Goal: Information Seeking & Learning: Learn about a topic

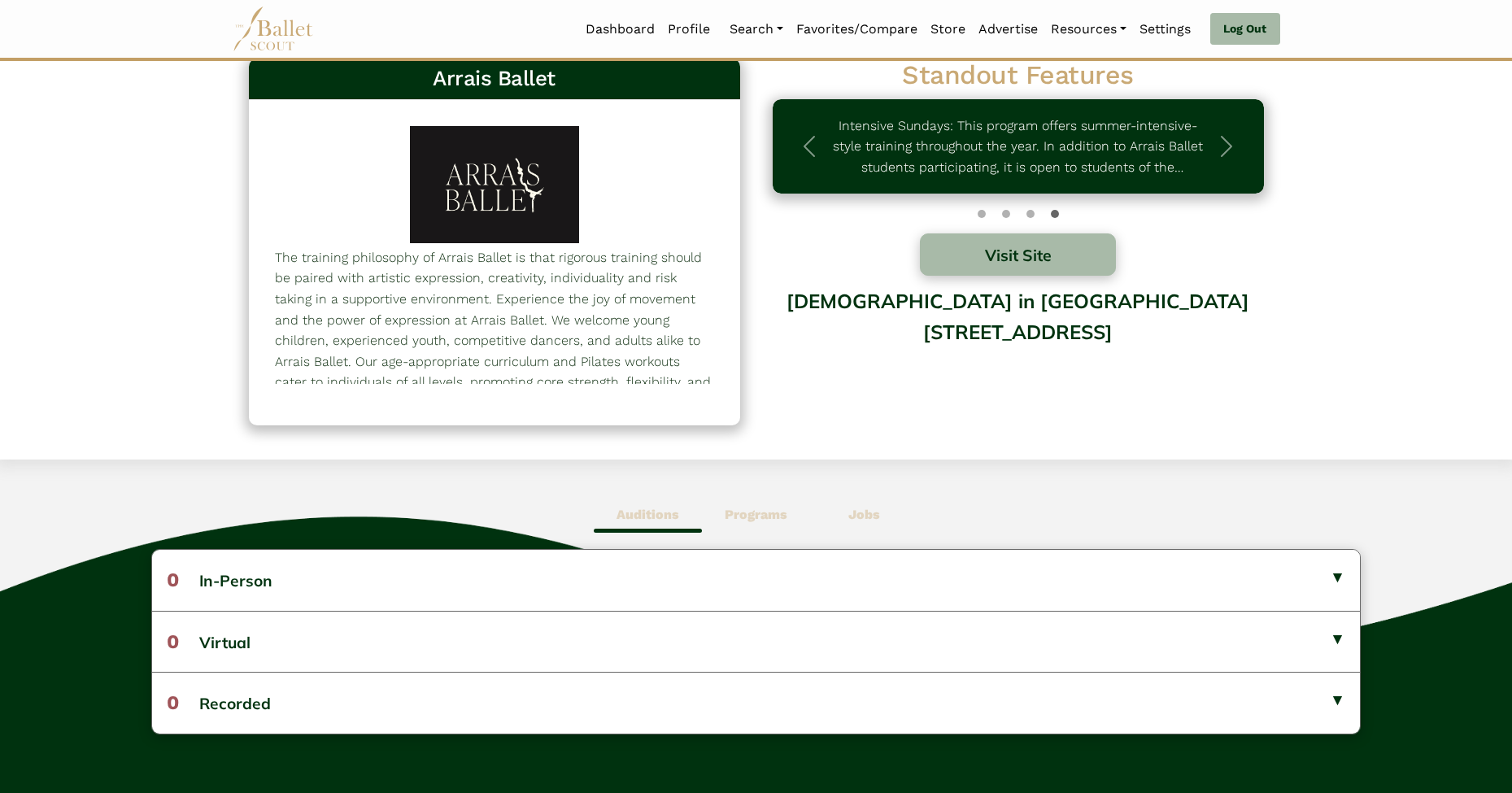
scroll to position [184, 0]
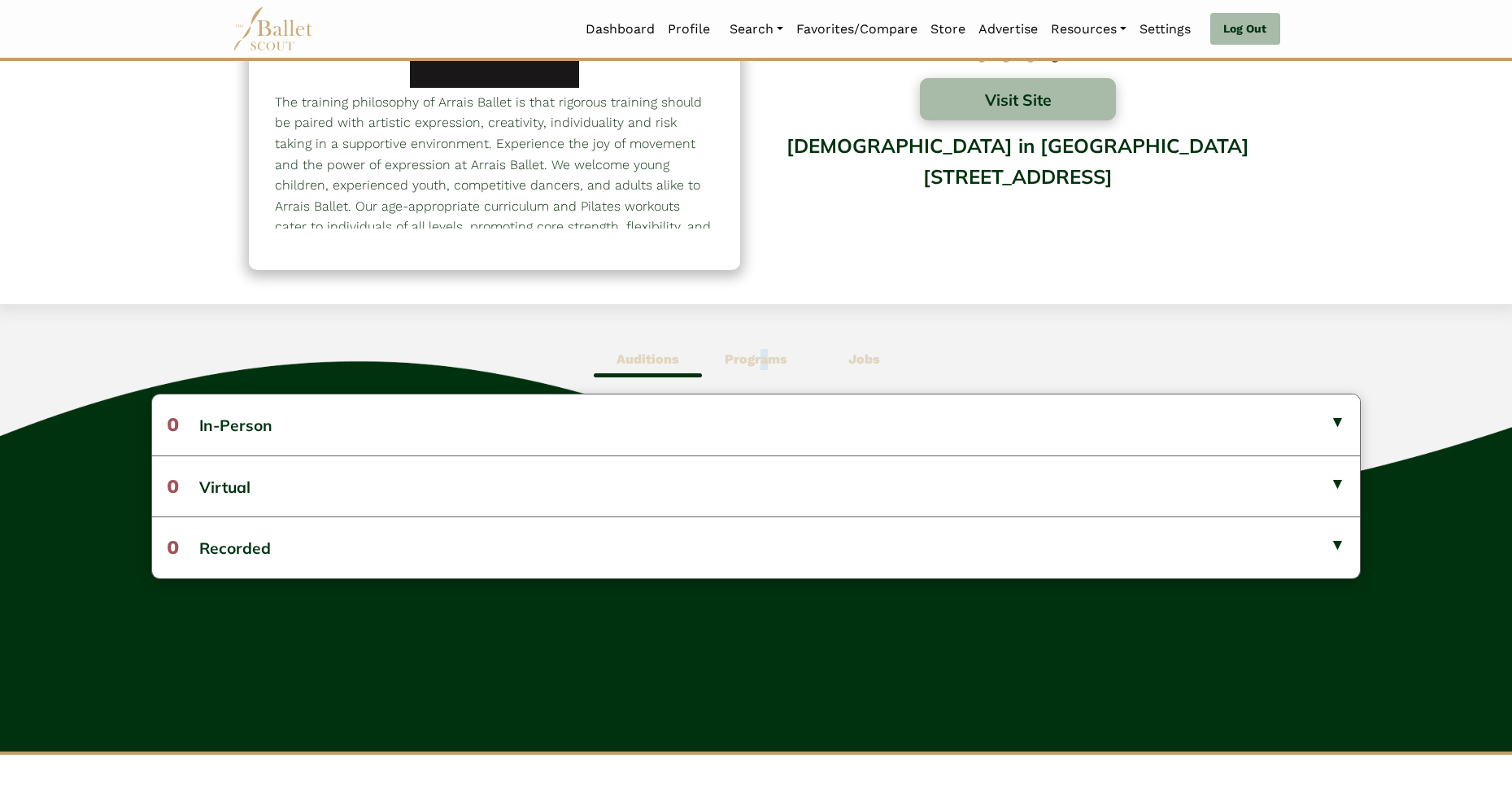
click at [765, 356] on b "Programs" at bounding box center [756, 359] width 62 height 16
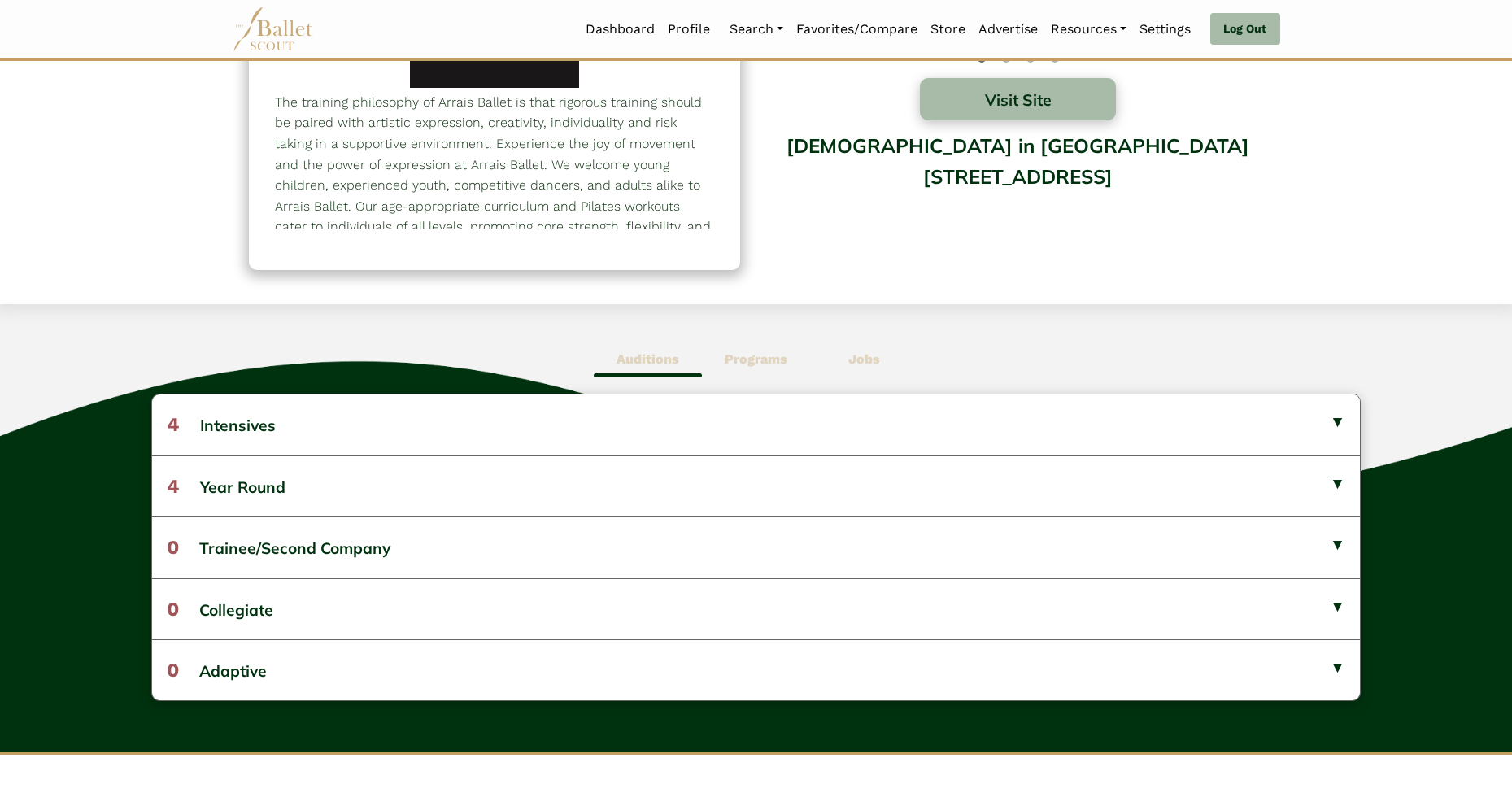
click at [850, 355] on b "Jobs" at bounding box center [864, 359] width 32 height 16
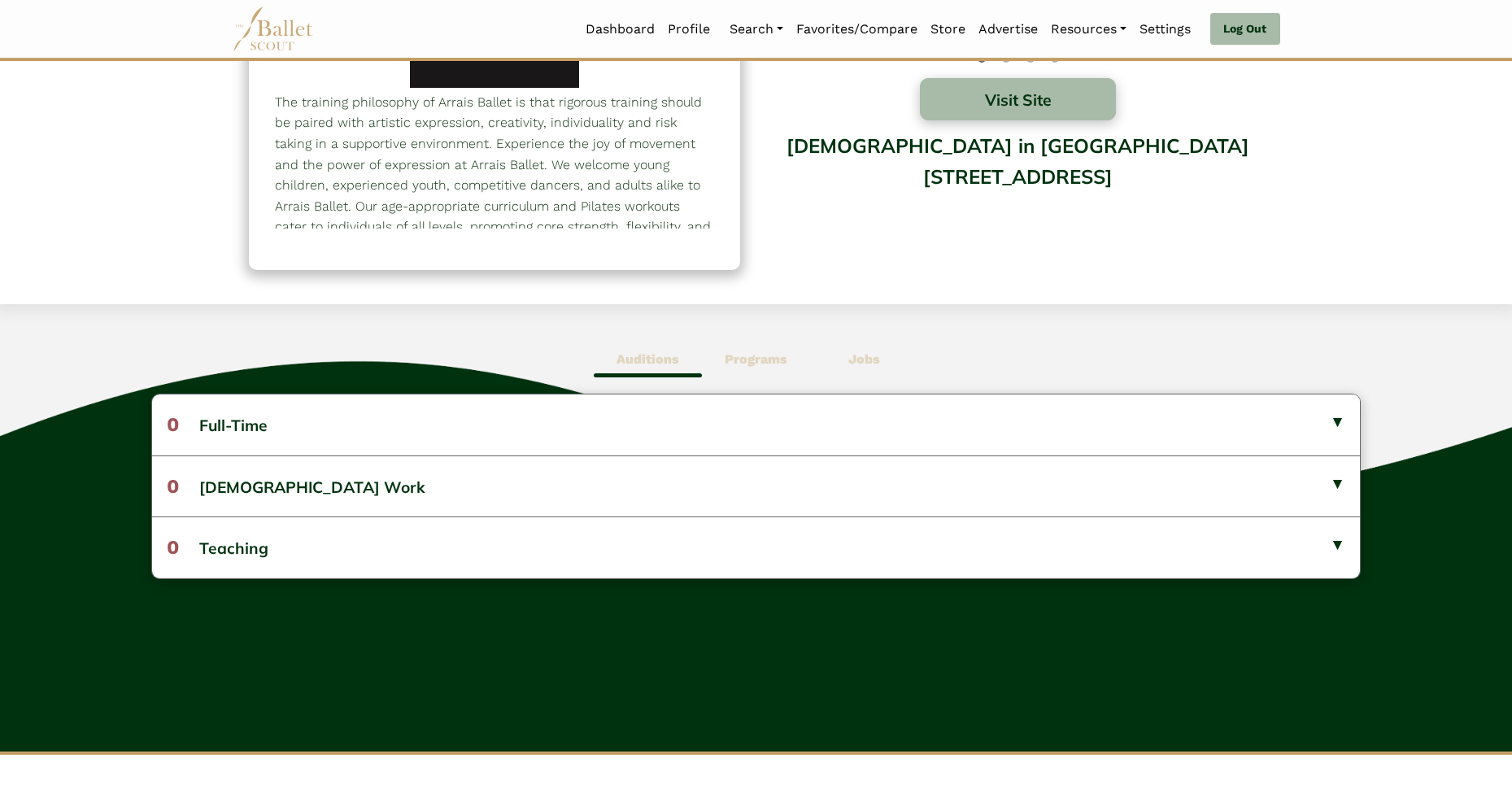
scroll to position [0, 0]
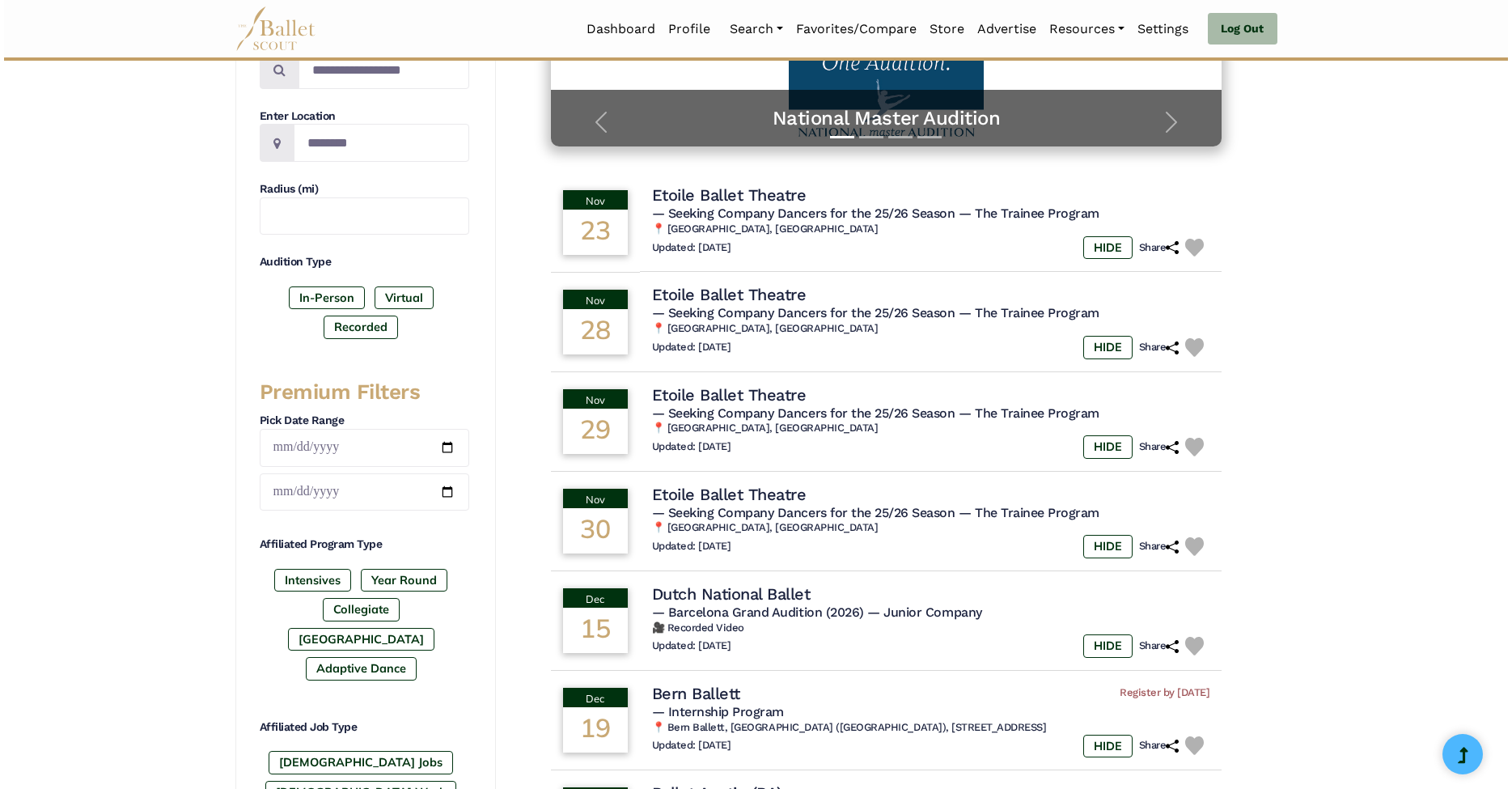
scroll to position [486, 0]
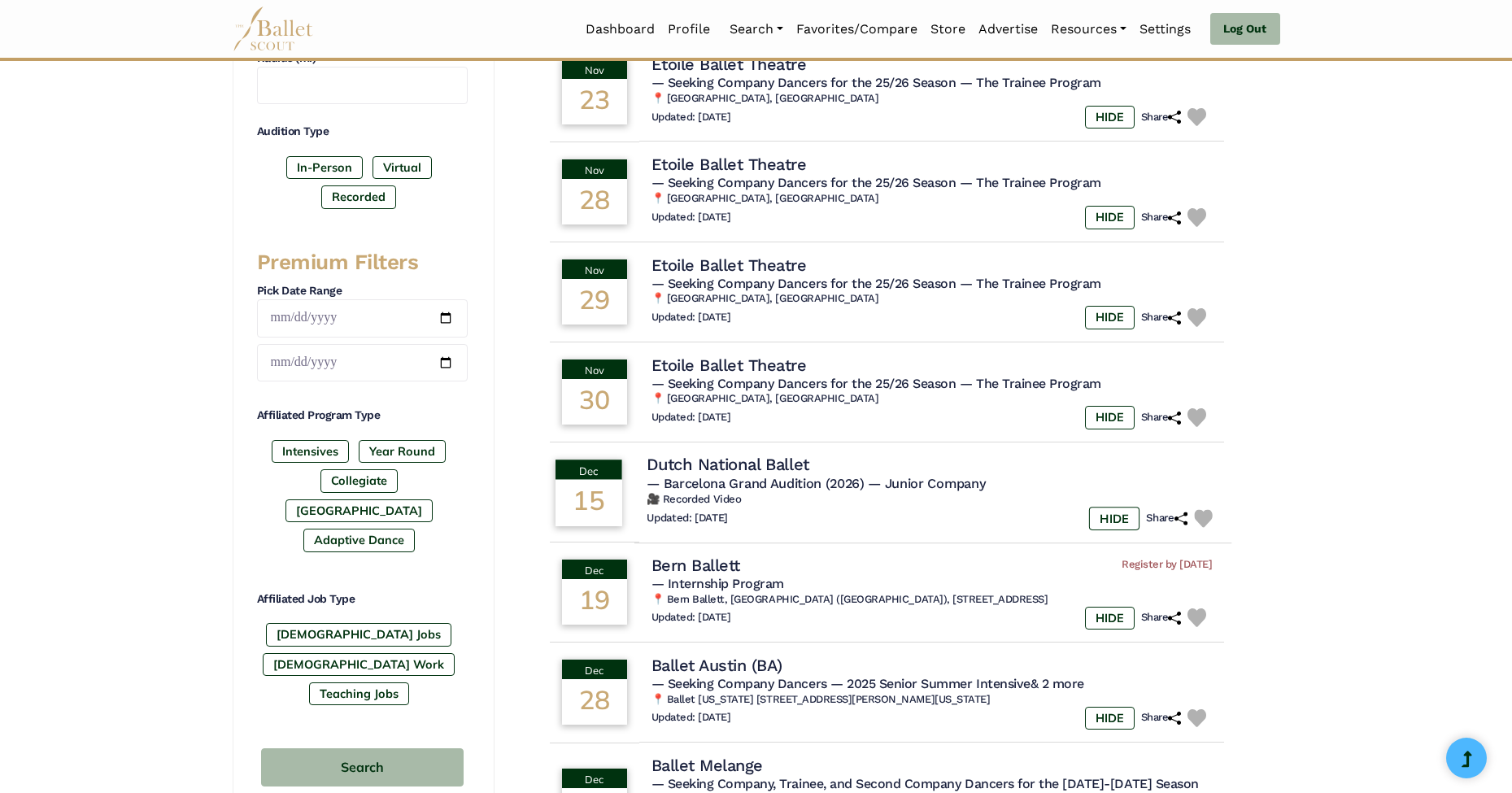
click at [604, 479] on div "15" at bounding box center [589, 502] width 67 height 47
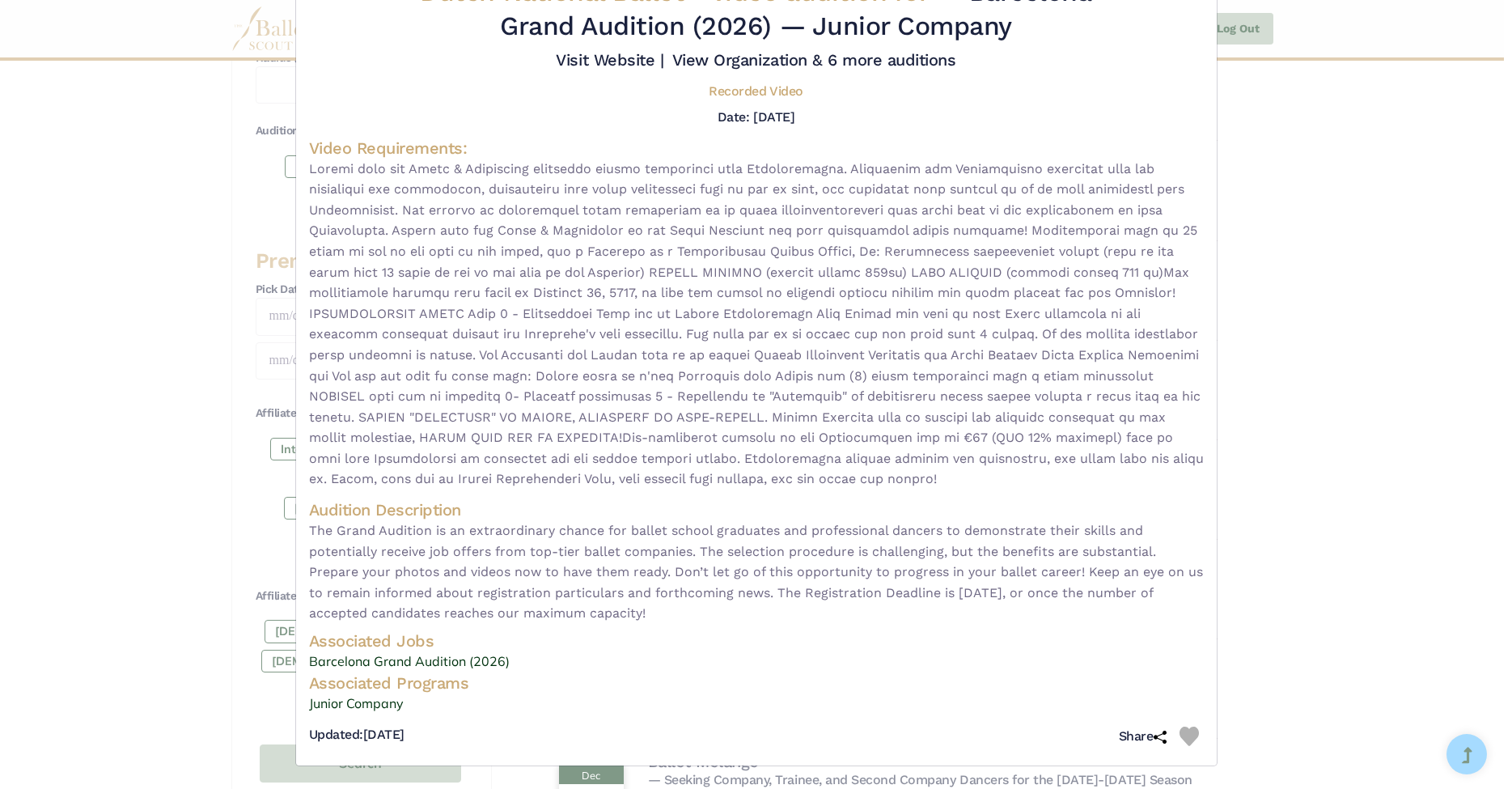
scroll to position [0, 0]
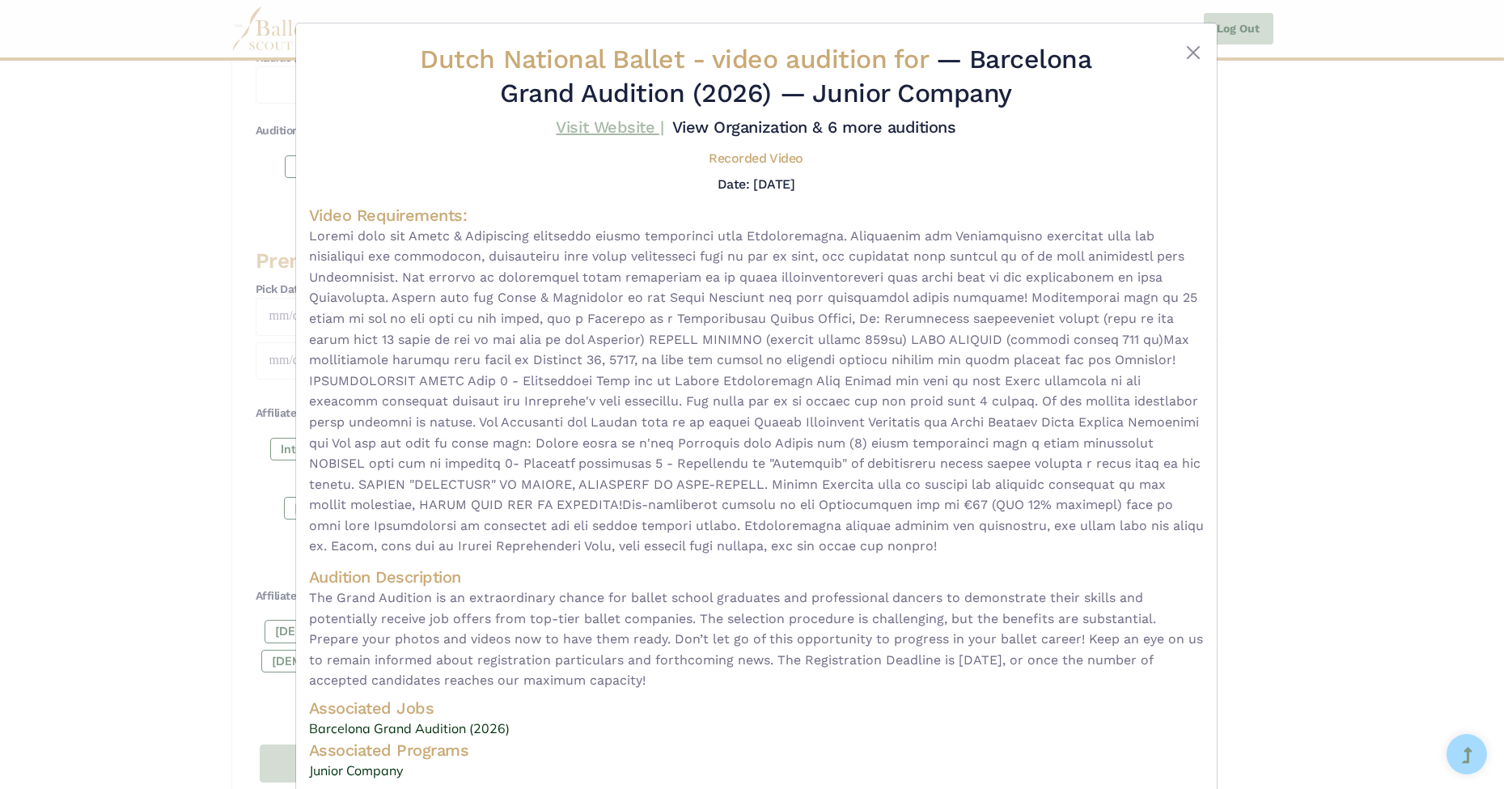
click at [663, 122] on link "Visit Website |" at bounding box center [609, 127] width 108 height 20
click at [1192, 57] on button "Close" at bounding box center [1193, 53] width 20 height 20
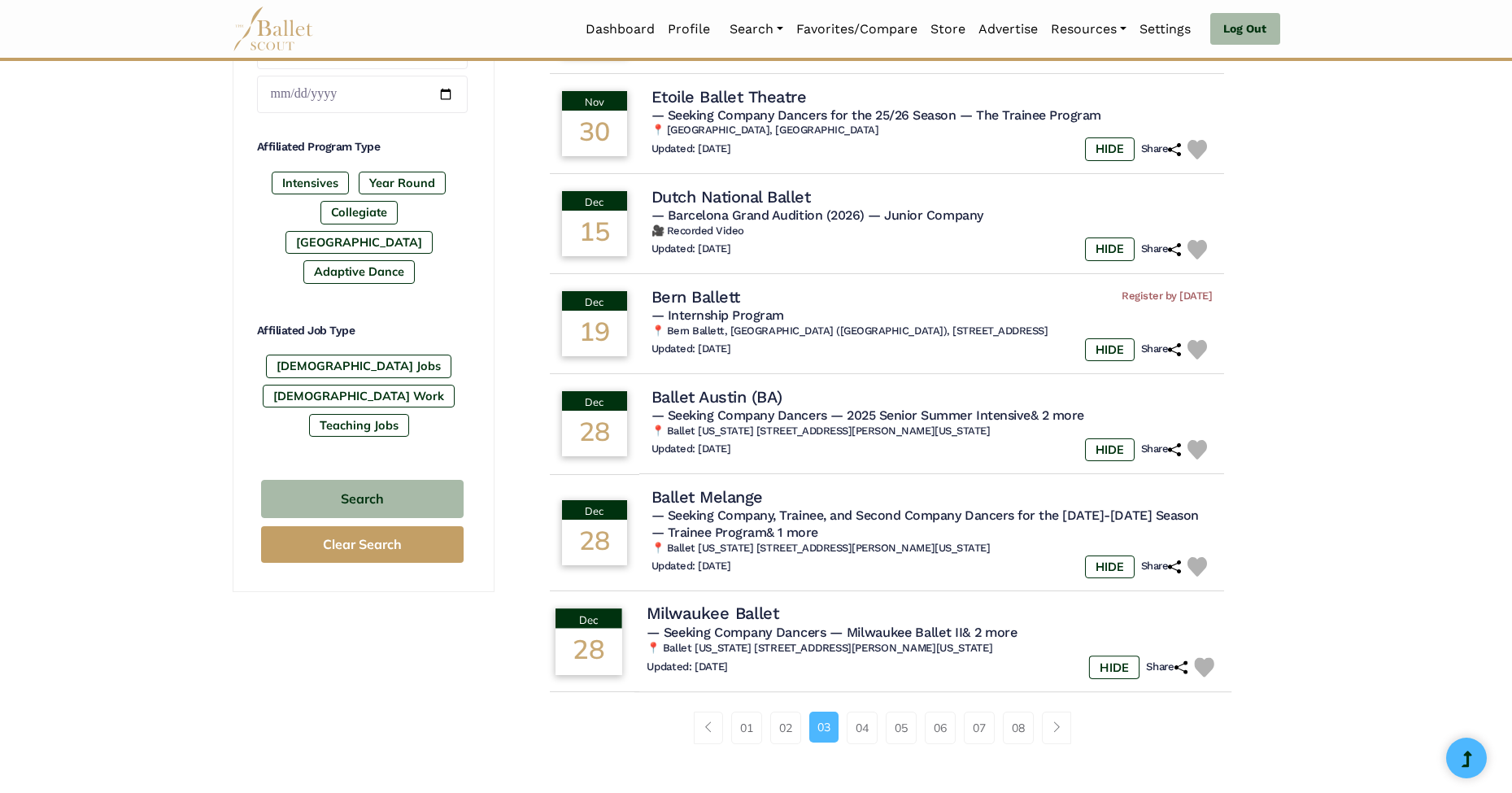
scroll to position [844, 0]
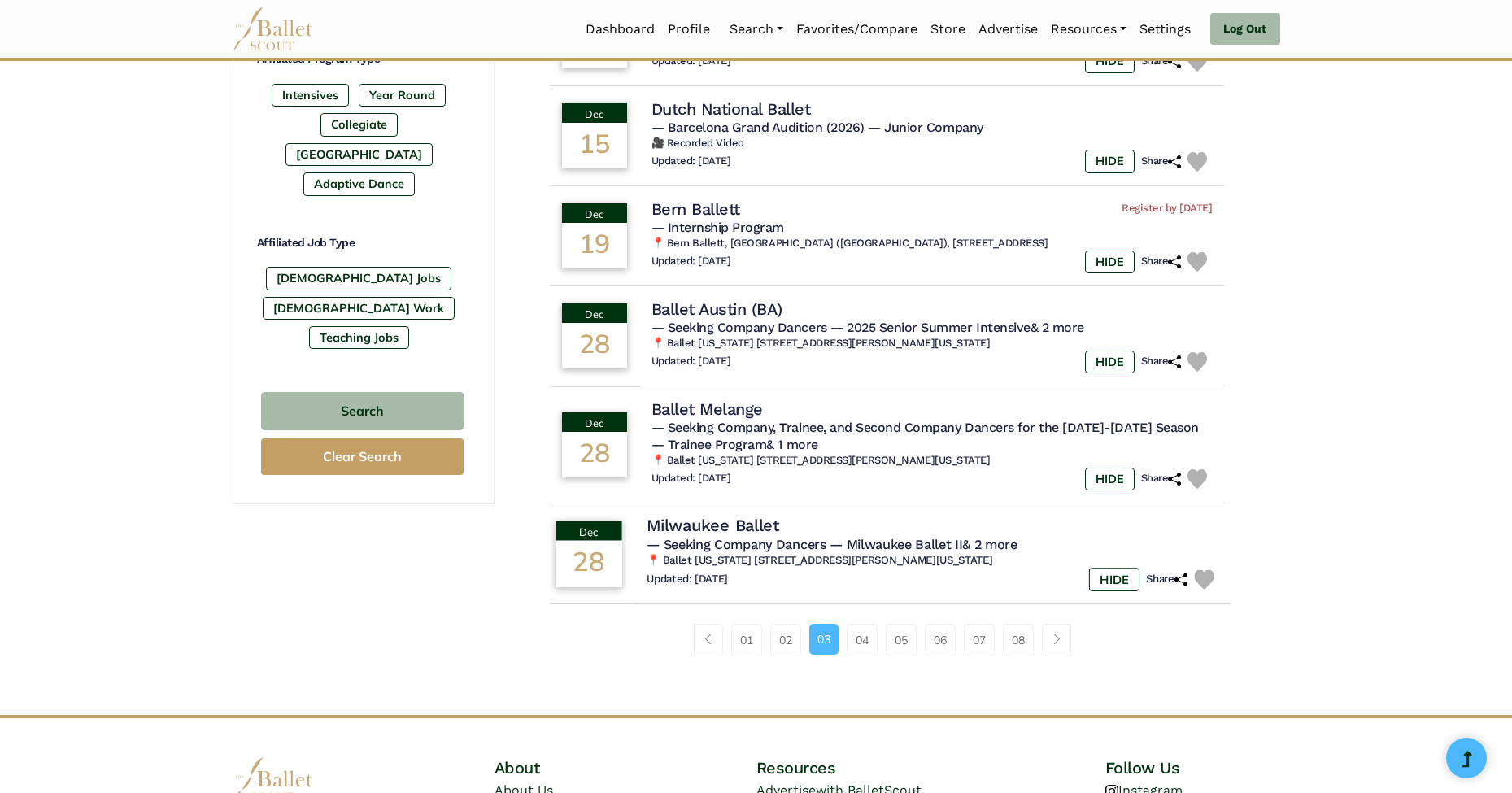
click at [786, 554] on h6 "📍 Ballet California 1261 Sartori Ave, Torrance, CA, United States, California" at bounding box center [933, 561] width 572 height 14
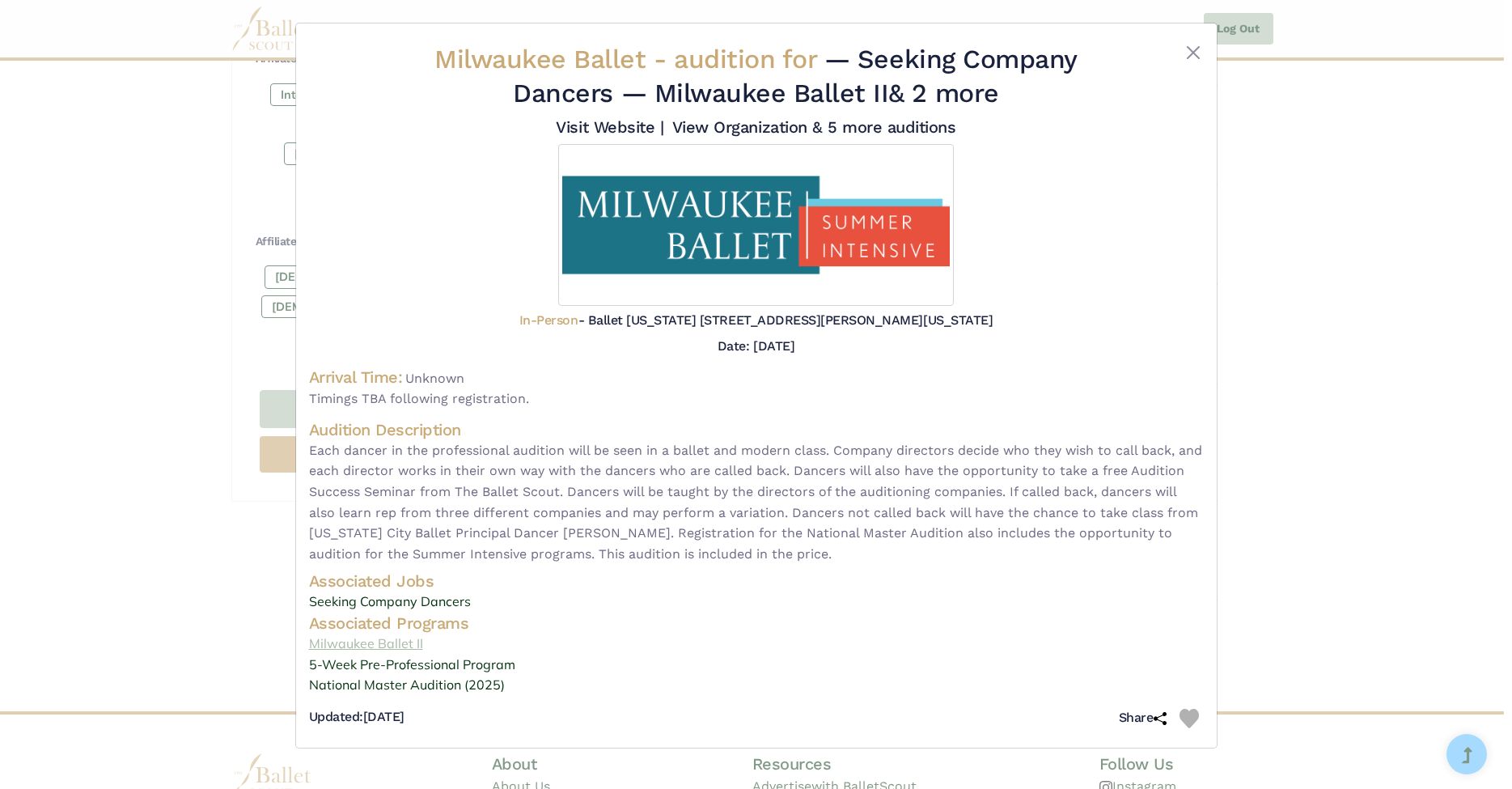
click at [409, 655] on link "Milwaukee Ballet II" at bounding box center [756, 644] width 895 height 21
click at [1187, 47] on button "Close" at bounding box center [1193, 53] width 20 height 20
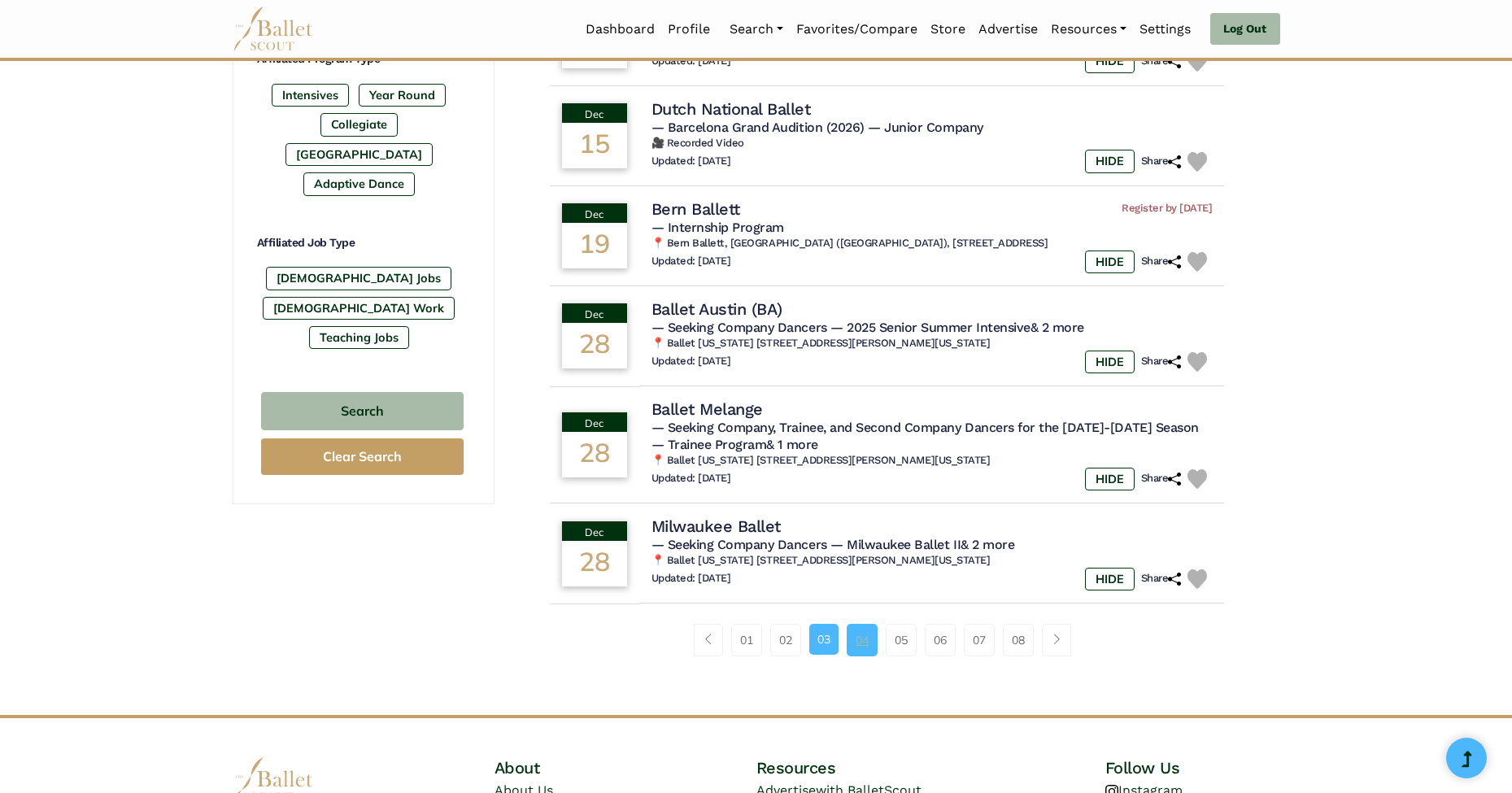
click at [857, 624] on link "04" at bounding box center [863, 641] width 31 height 33
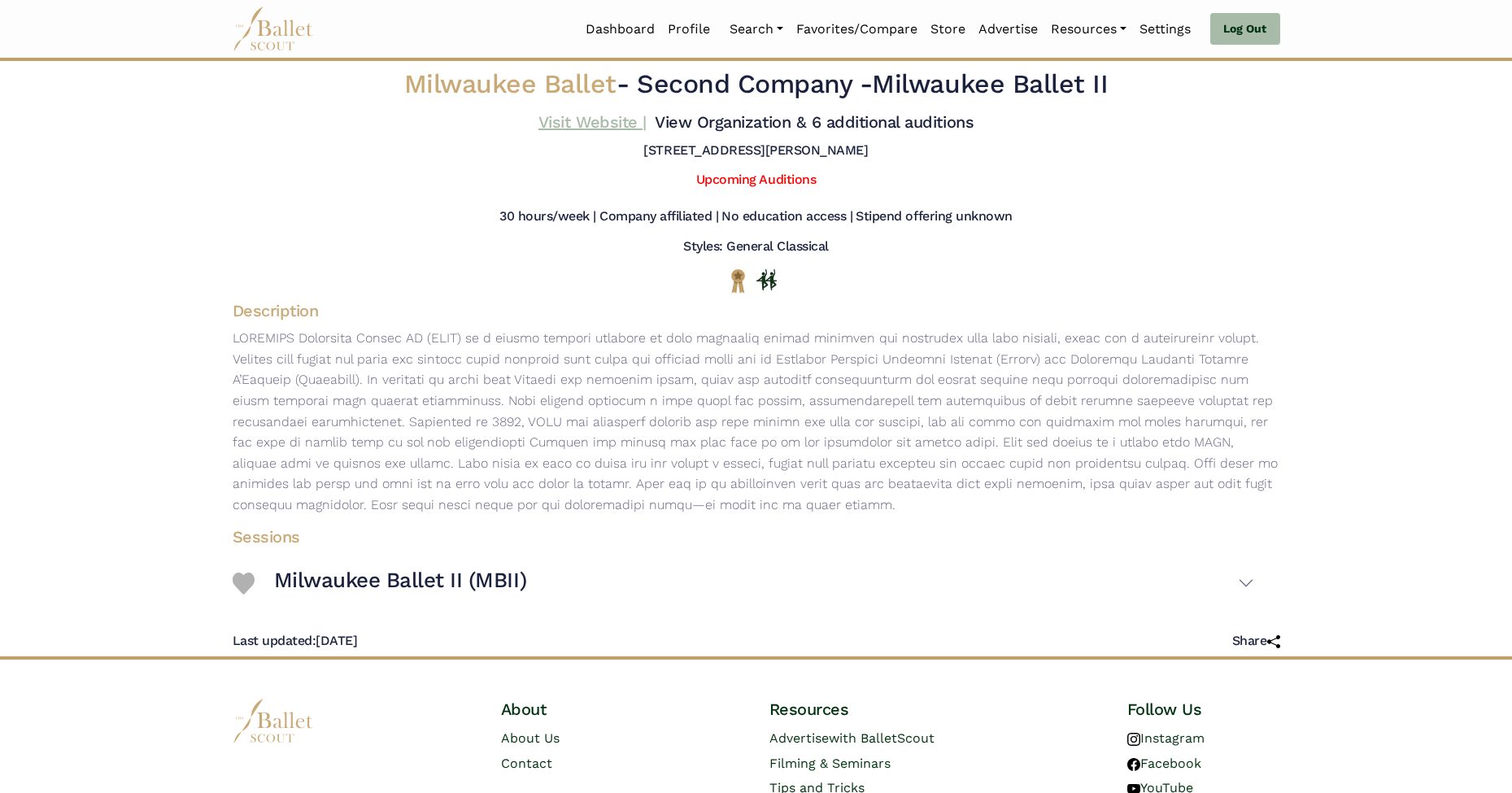
click at [647, 122] on link "Visit Website |" at bounding box center [592, 122] width 108 height 20
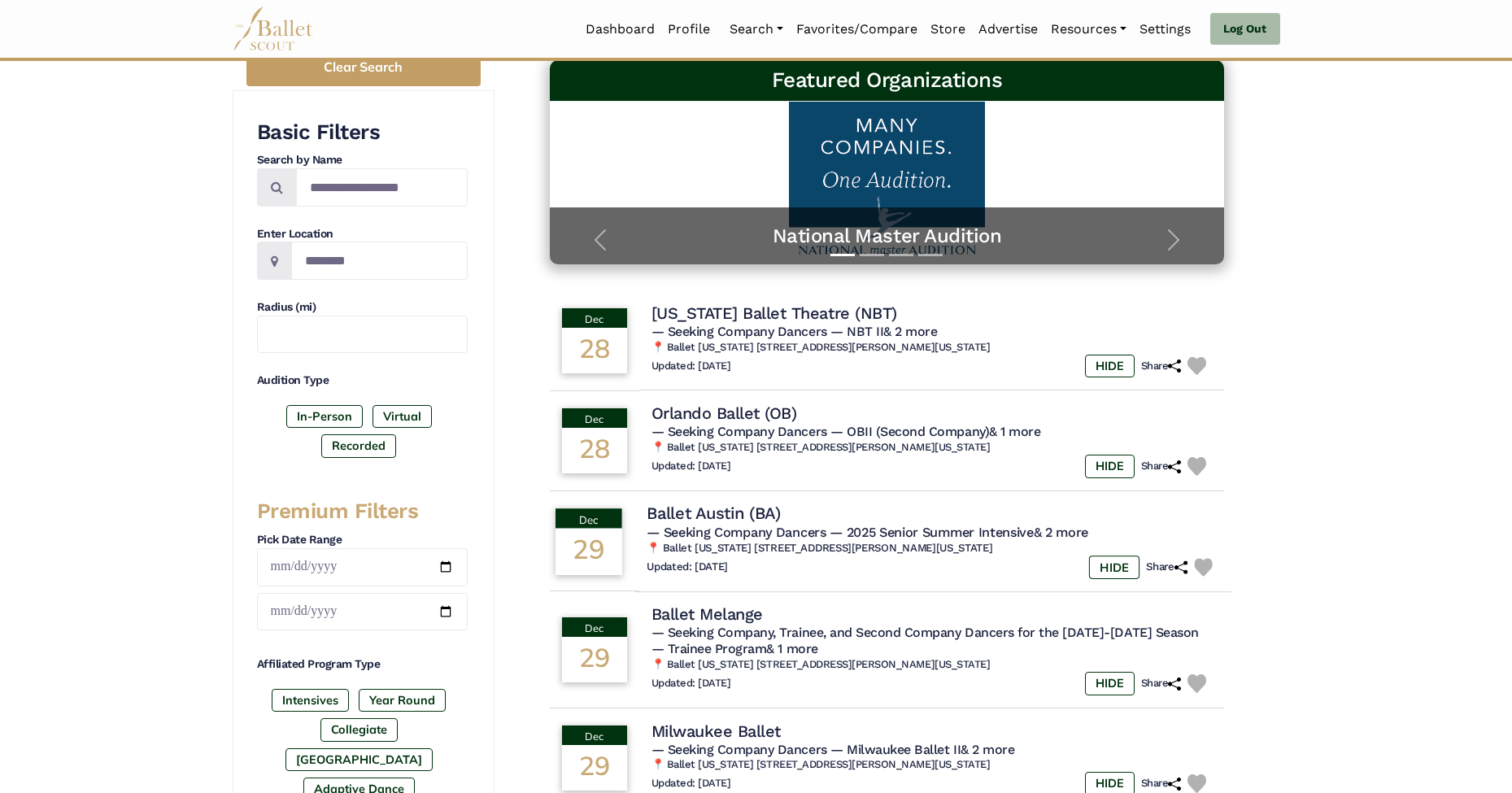
scroll to position [277, 0]
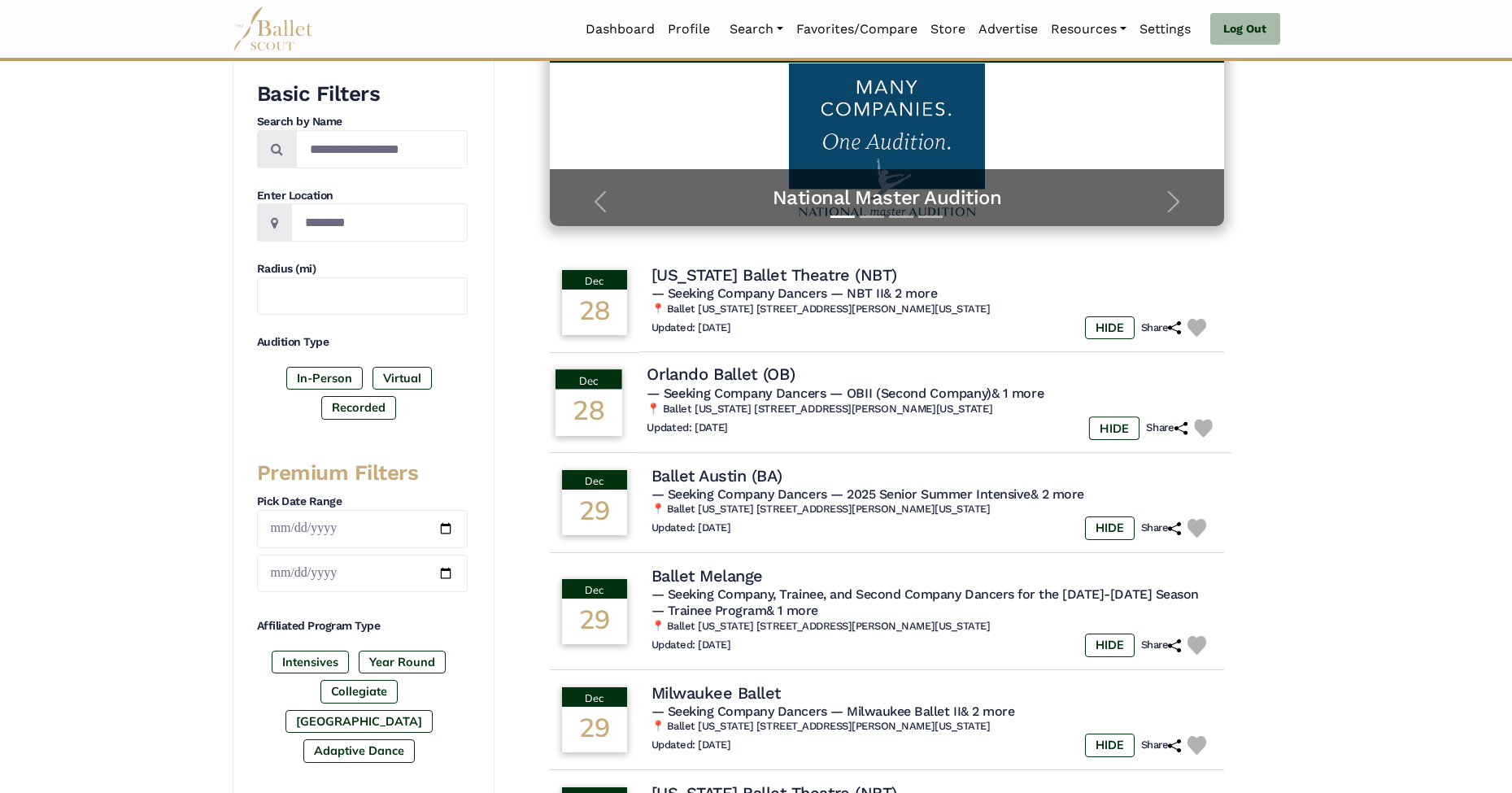
click at [715, 390] on span "— Seeking Company Dancers" at bounding box center [736, 393] width 179 height 16
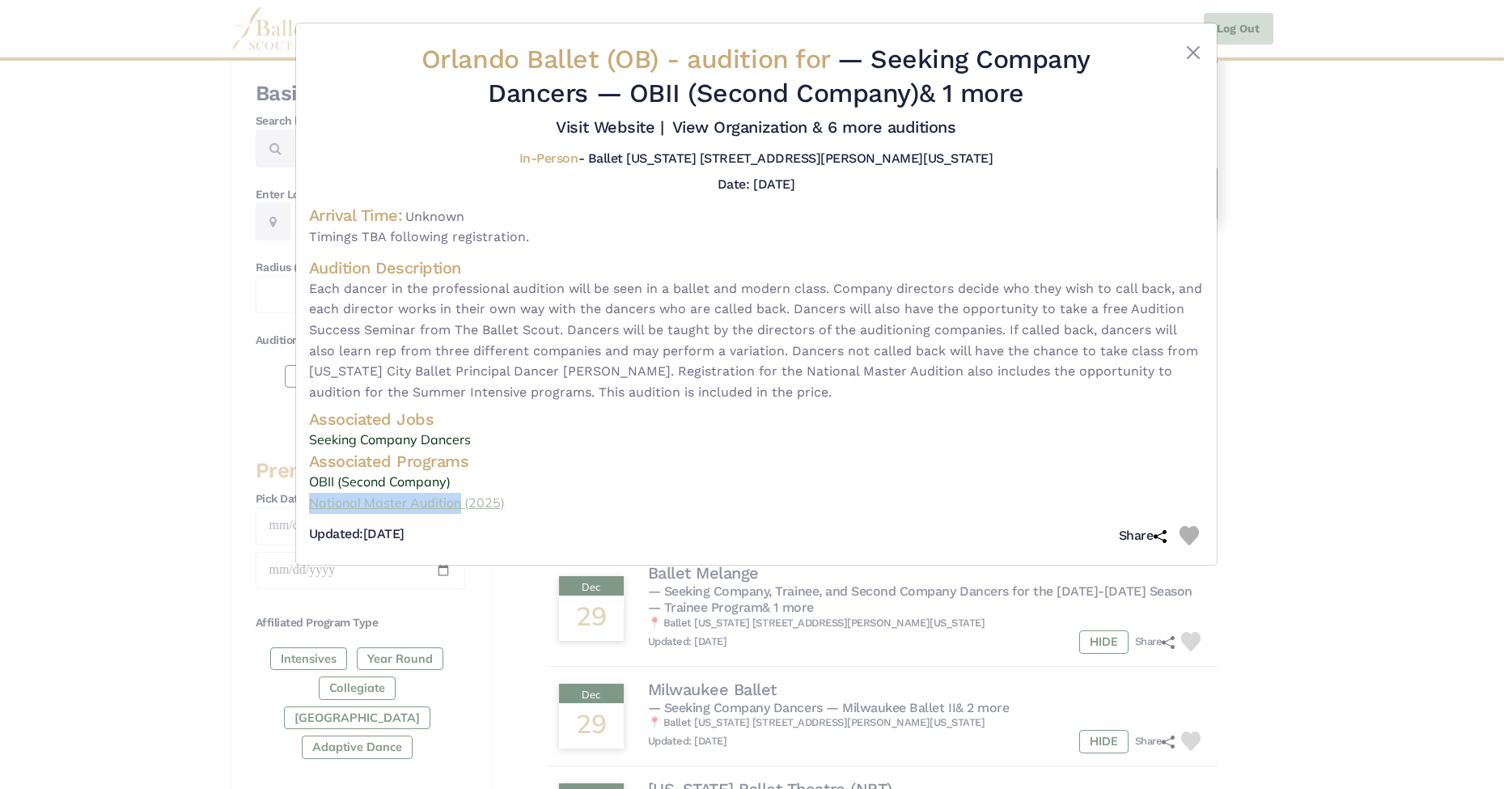
drag, startPoint x: 335, startPoint y: 516, endPoint x: 456, endPoint y: 519, distance: 121.0
click at [456, 519] on div "Orlando Ballet (OB) - audition for — Seeking Company Dancers — OBII (Second Com…" at bounding box center [756, 294] width 920 height 541
copy link "National Master Audition"
click at [1372, 429] on div "Orlando Ballet (OB) - audition for — Seeking Company Dancers — OBII (Second Com…" at bounding box center [756, 394] width 1512 height 789
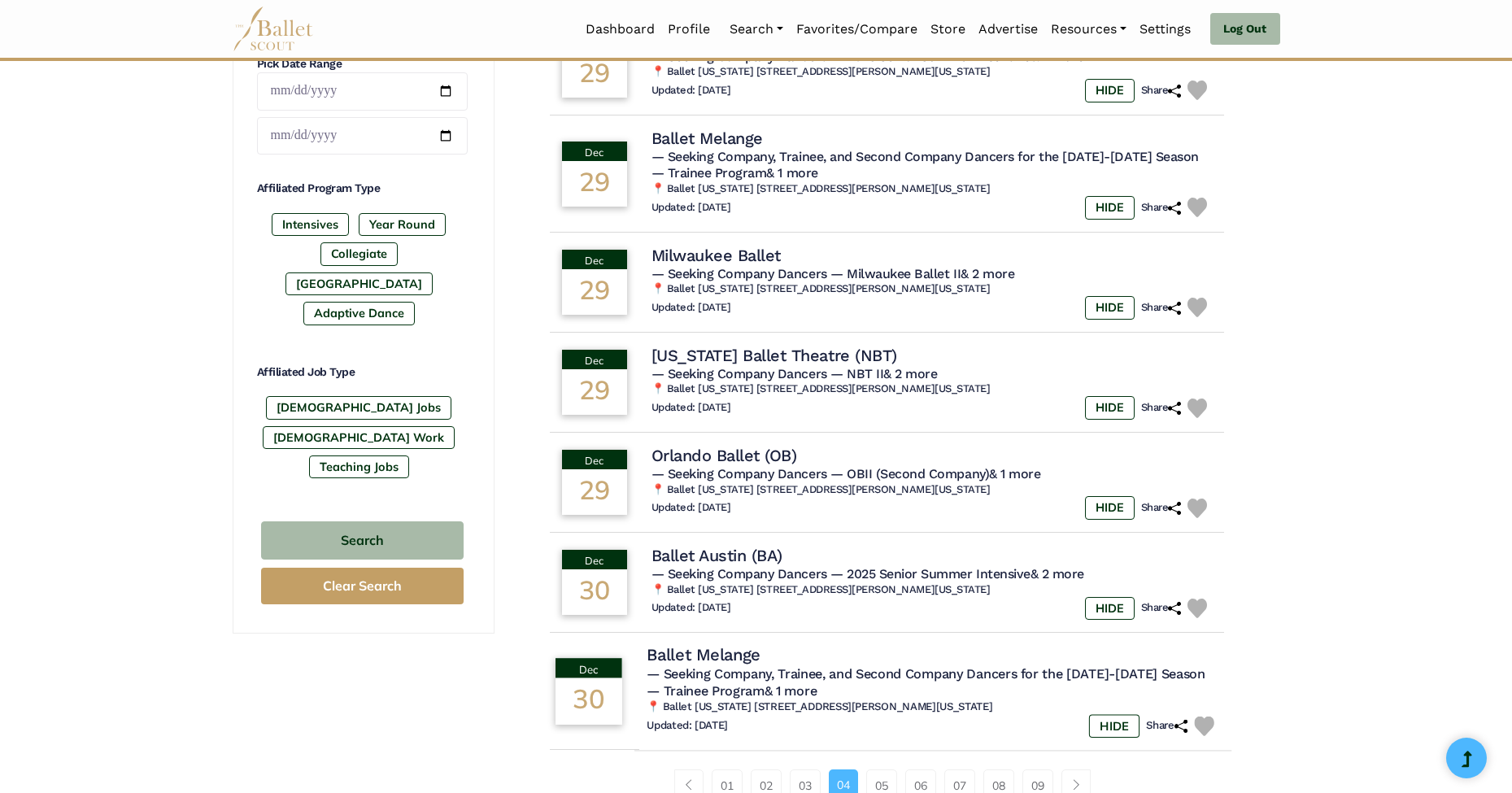
scroll to position [748, 0]
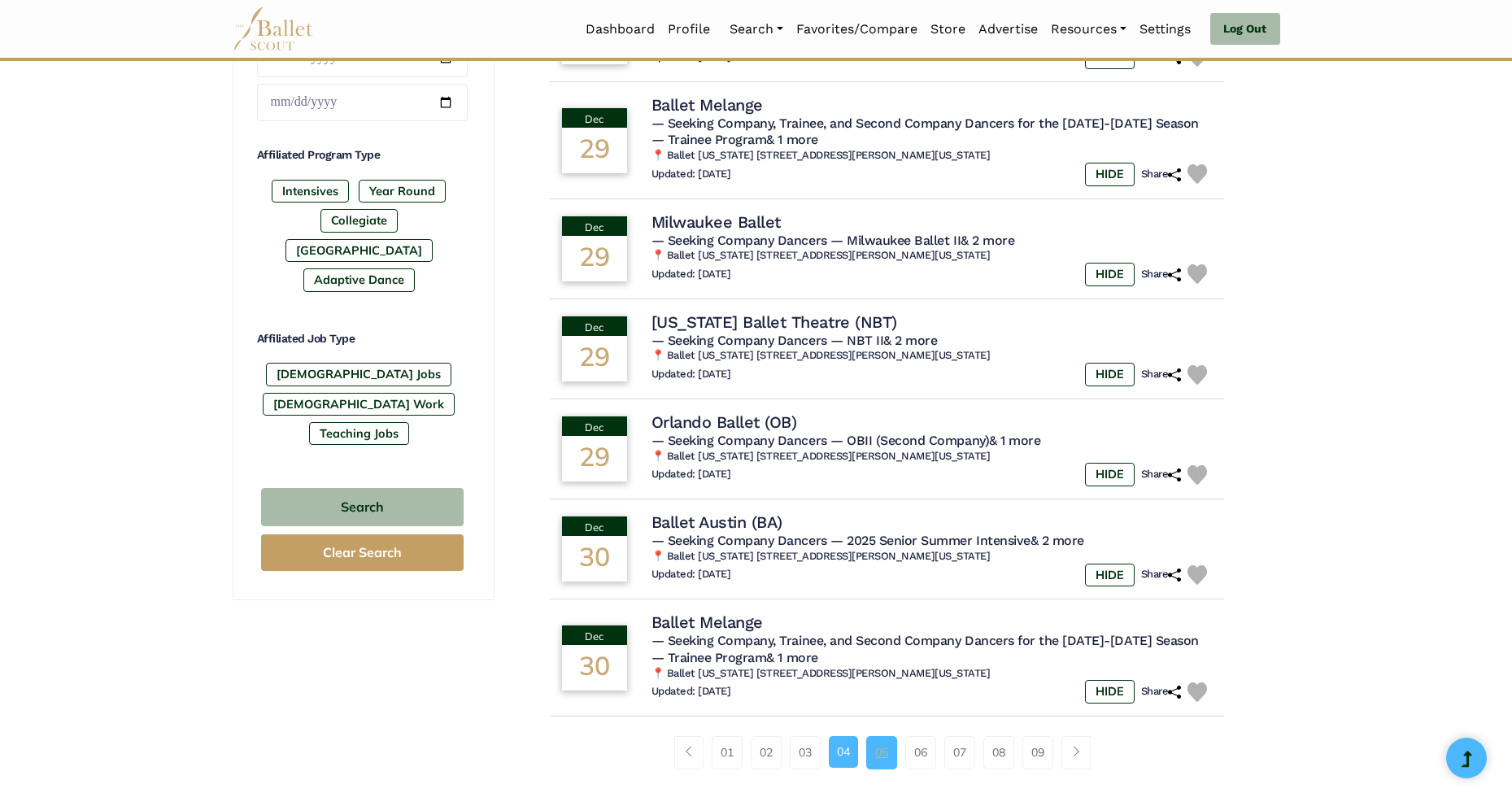
click at [877, 736] on link "05" at bounding box center [882, 752] width 31 height 33
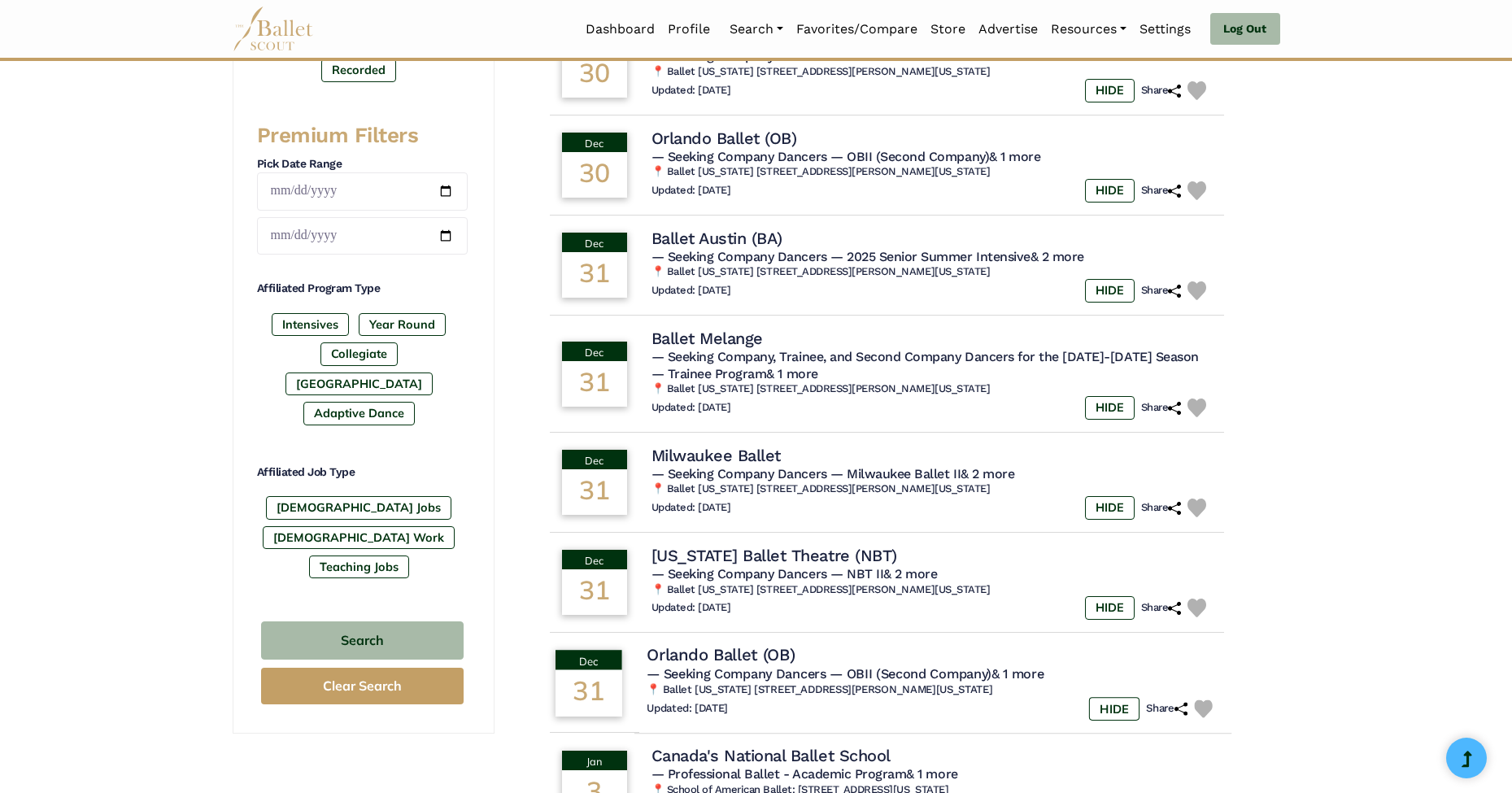
scroll to position [761, 0]
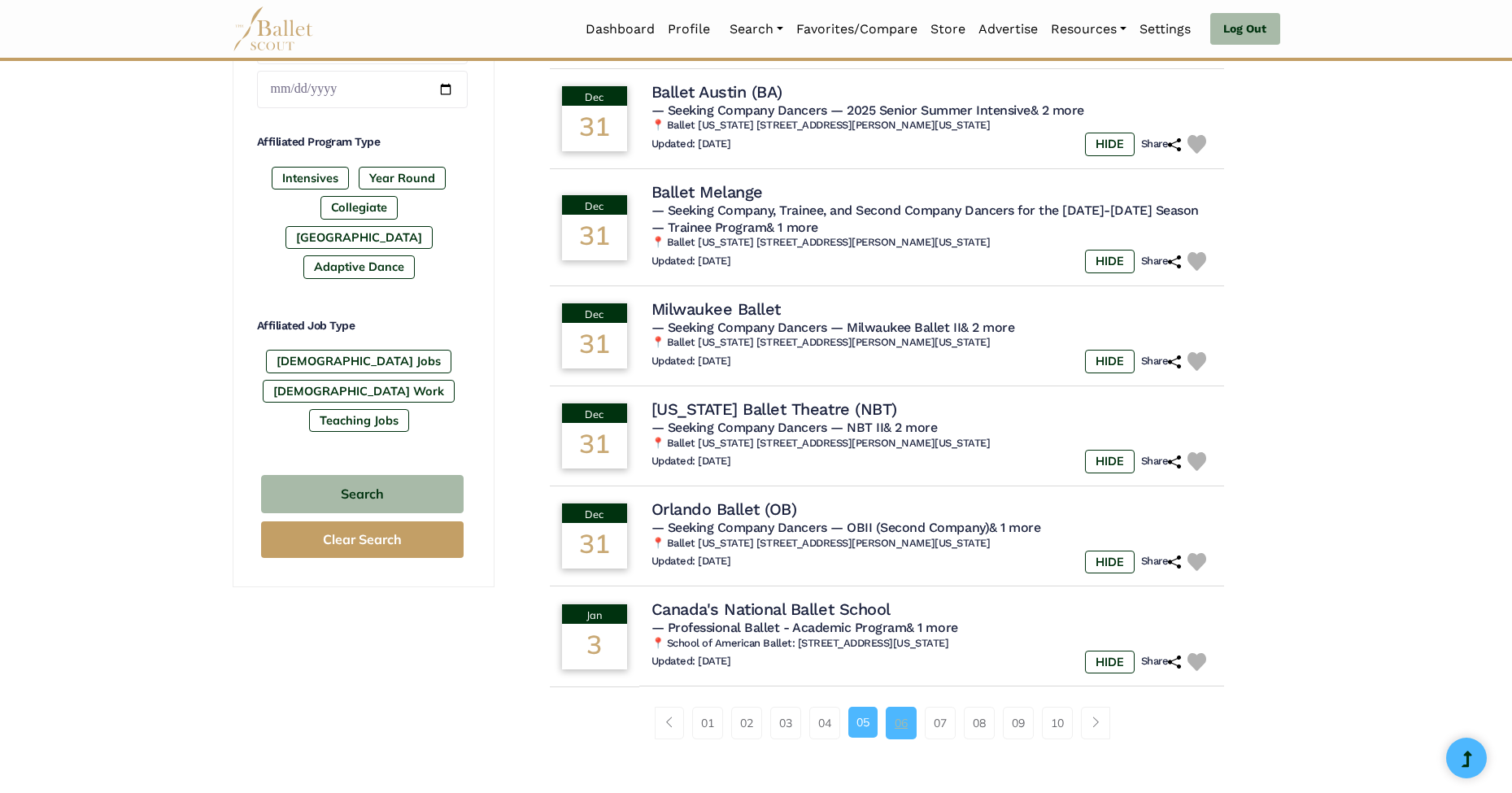
click at [906, 706] on link "06" at bounding box center [901, 723] width 31 height 33
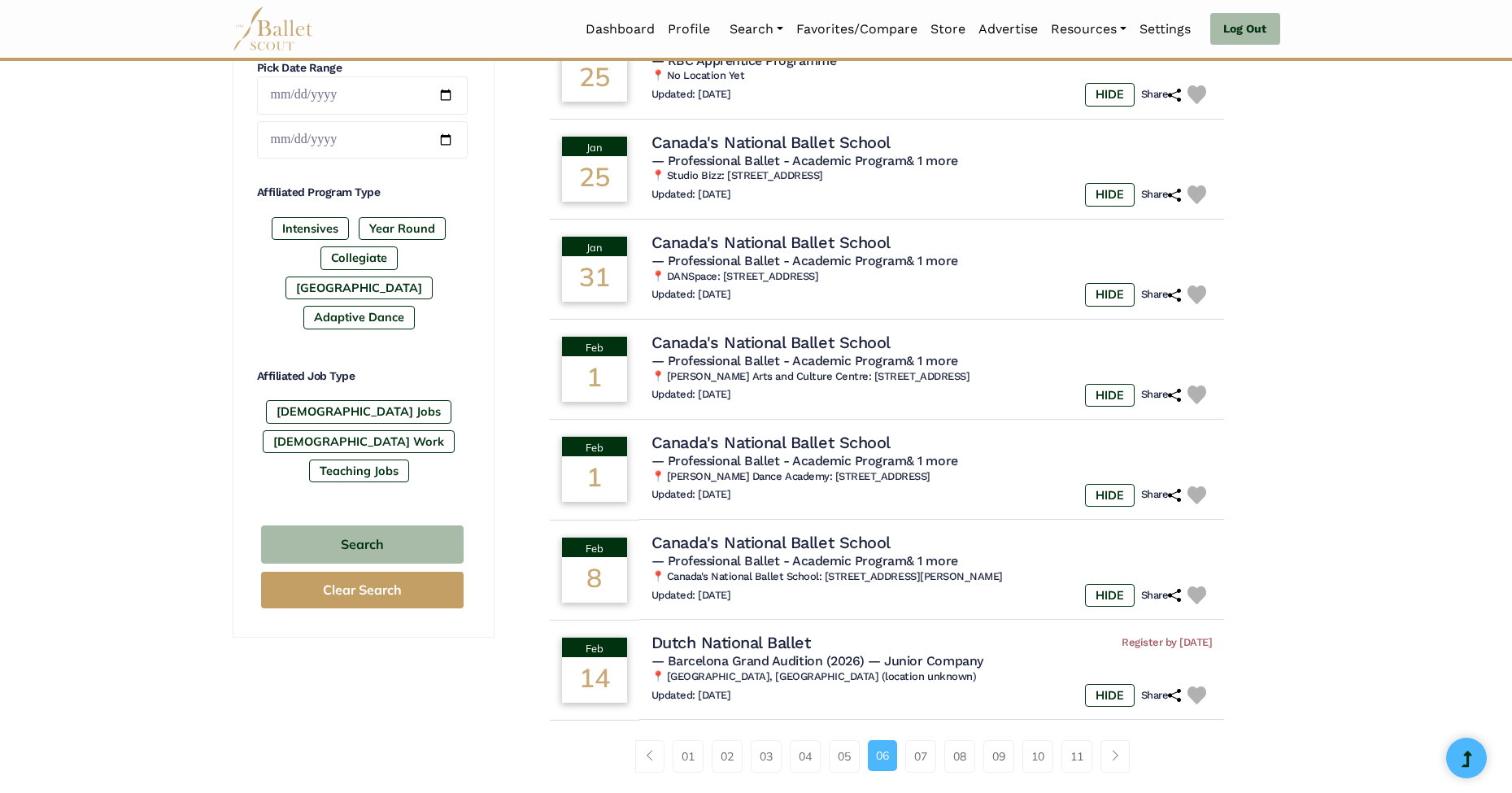
scroll to position [777, 0]
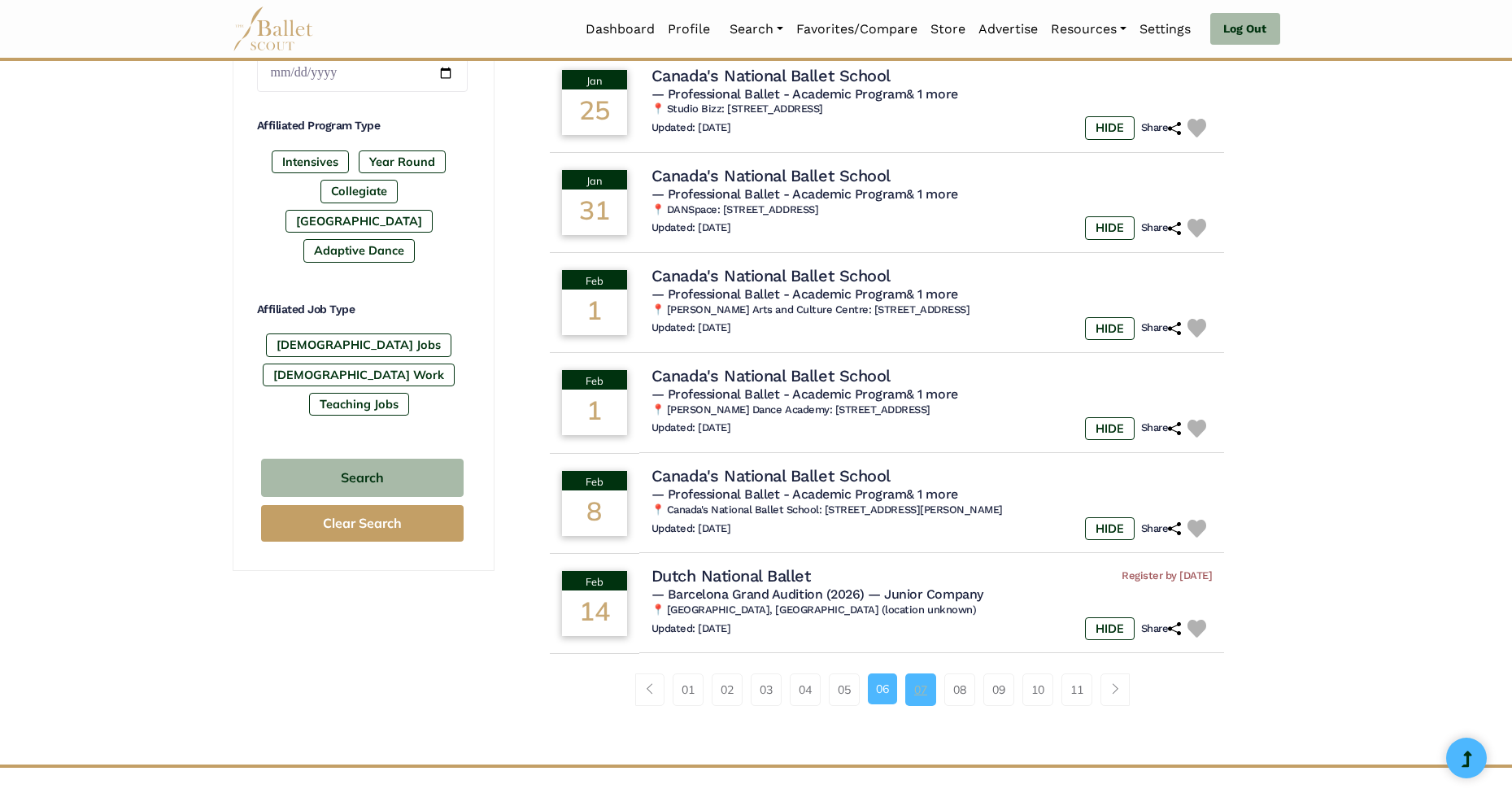
click at [933, 674] on link "07" at bounding box center [921, 690] width 31 height 33
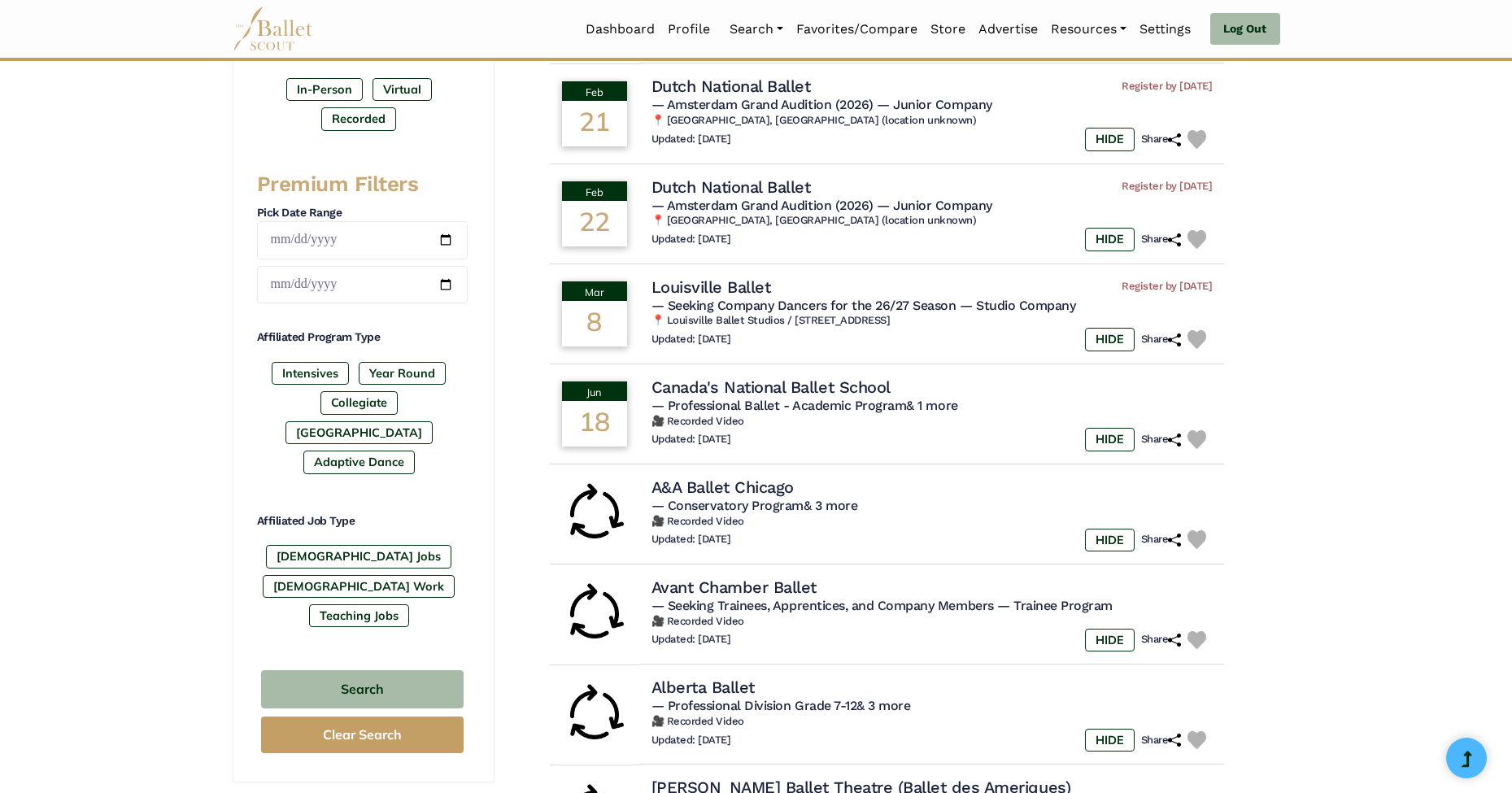
scroll to position [703, 0]
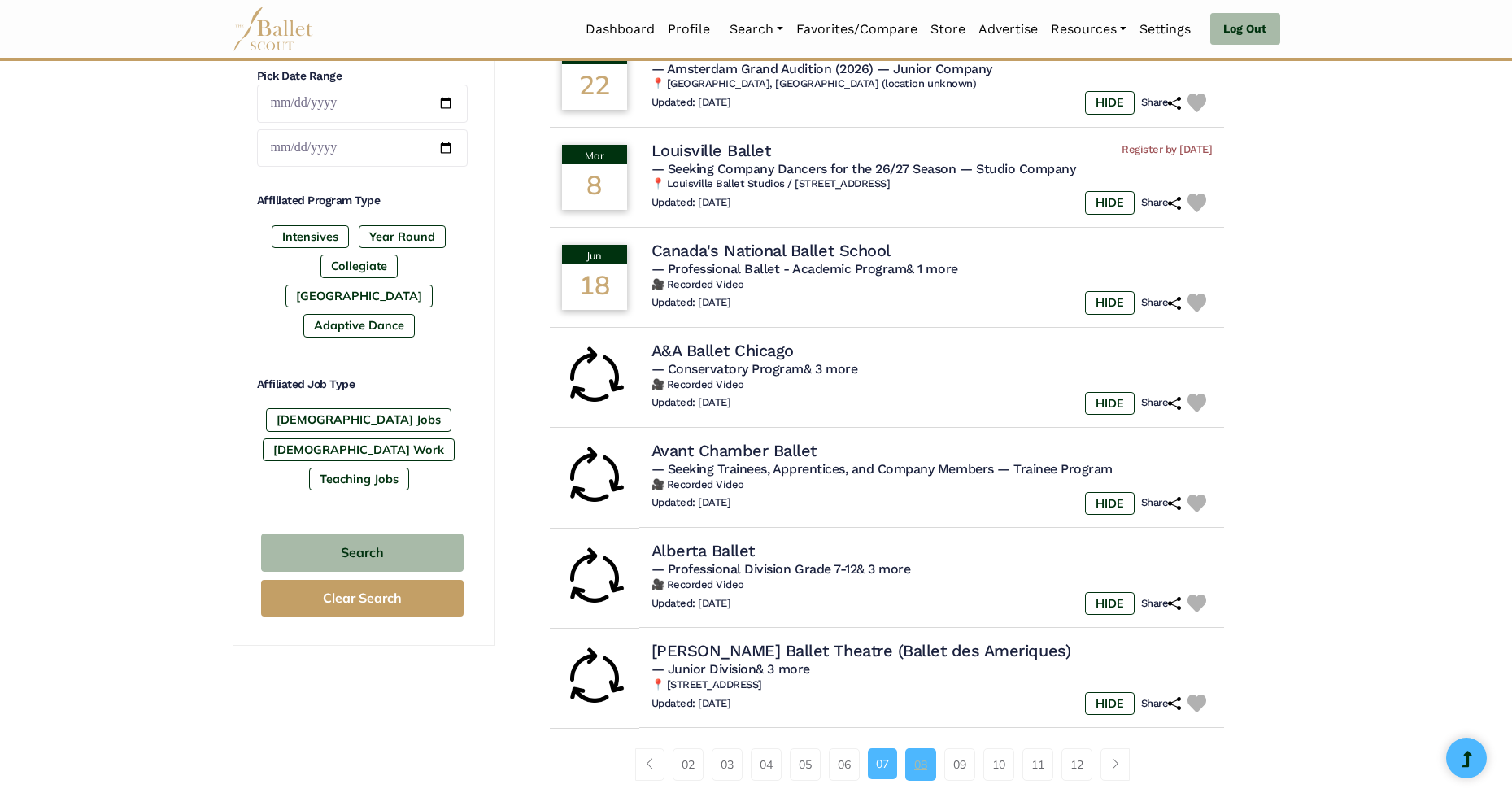
click at [933, 748] on link "08" at bounding box center [921, 764] width 31 height 33
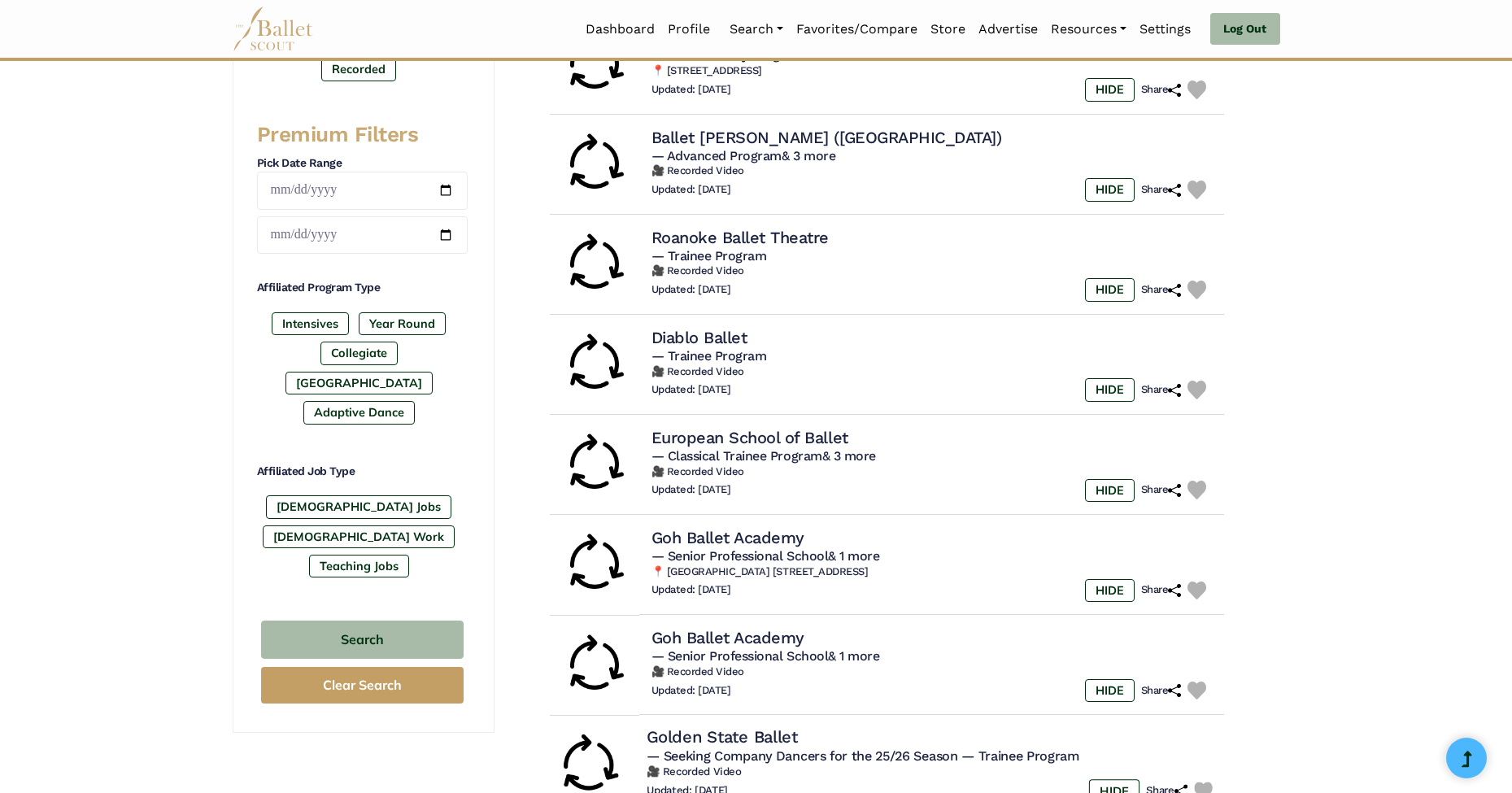
scroll to position [767, 0]
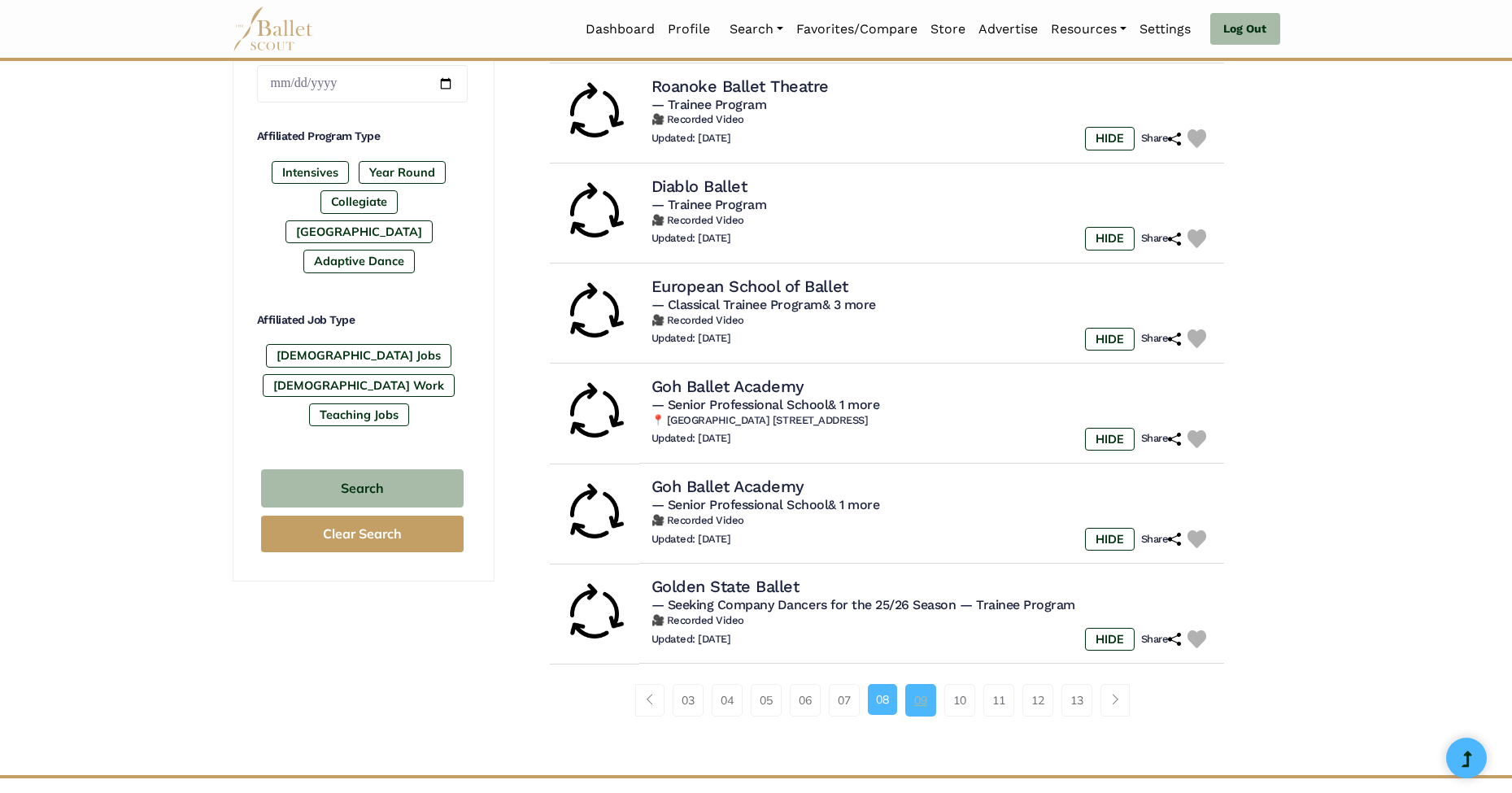
click at [924, 684] on link "09" at bounding box center [921, 700] width 31 height 33
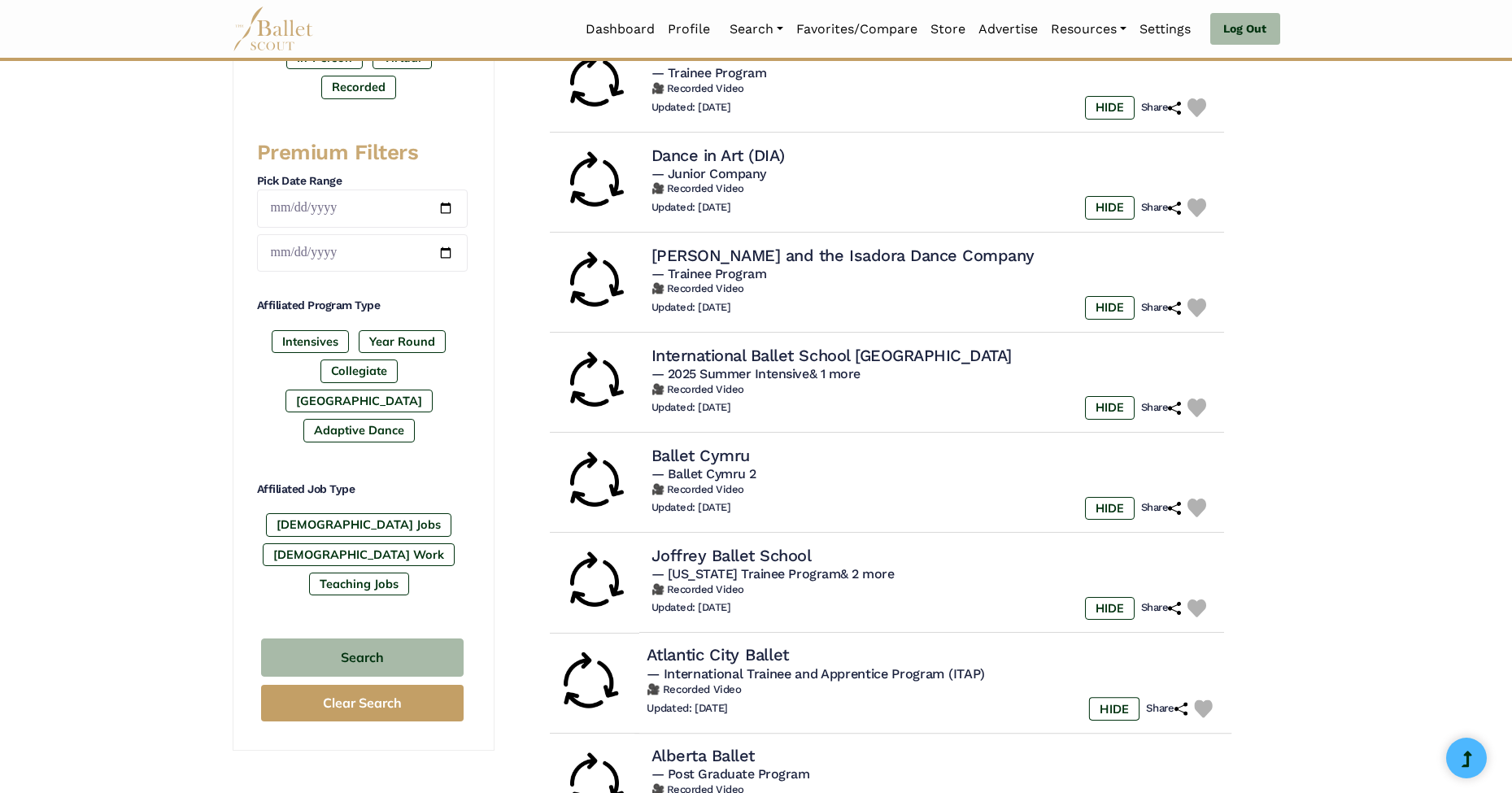
scroll to position [738, 0]
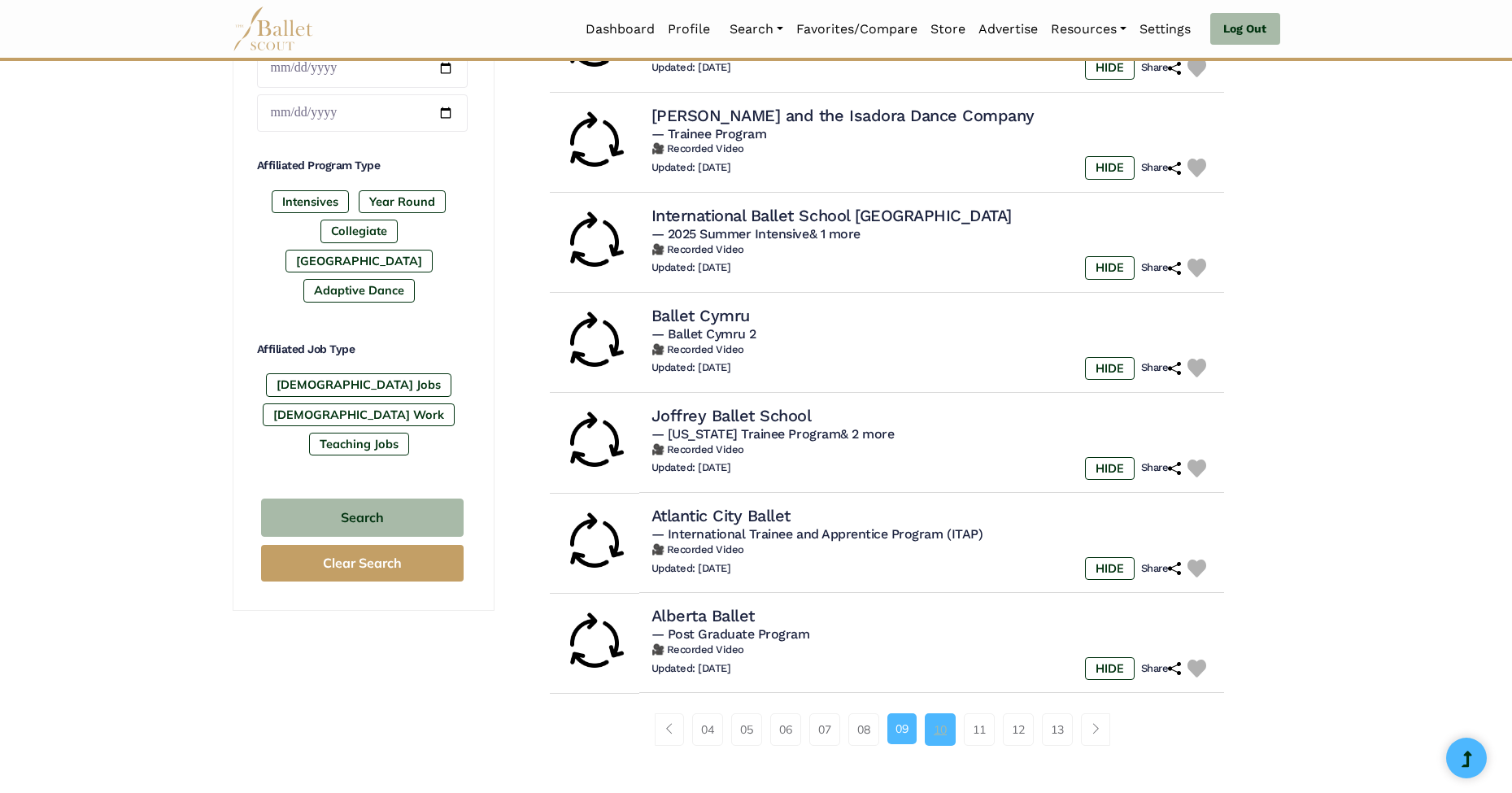
click at [938, 713] on link "10" at bounding box center [940, 730] width 31 height 33
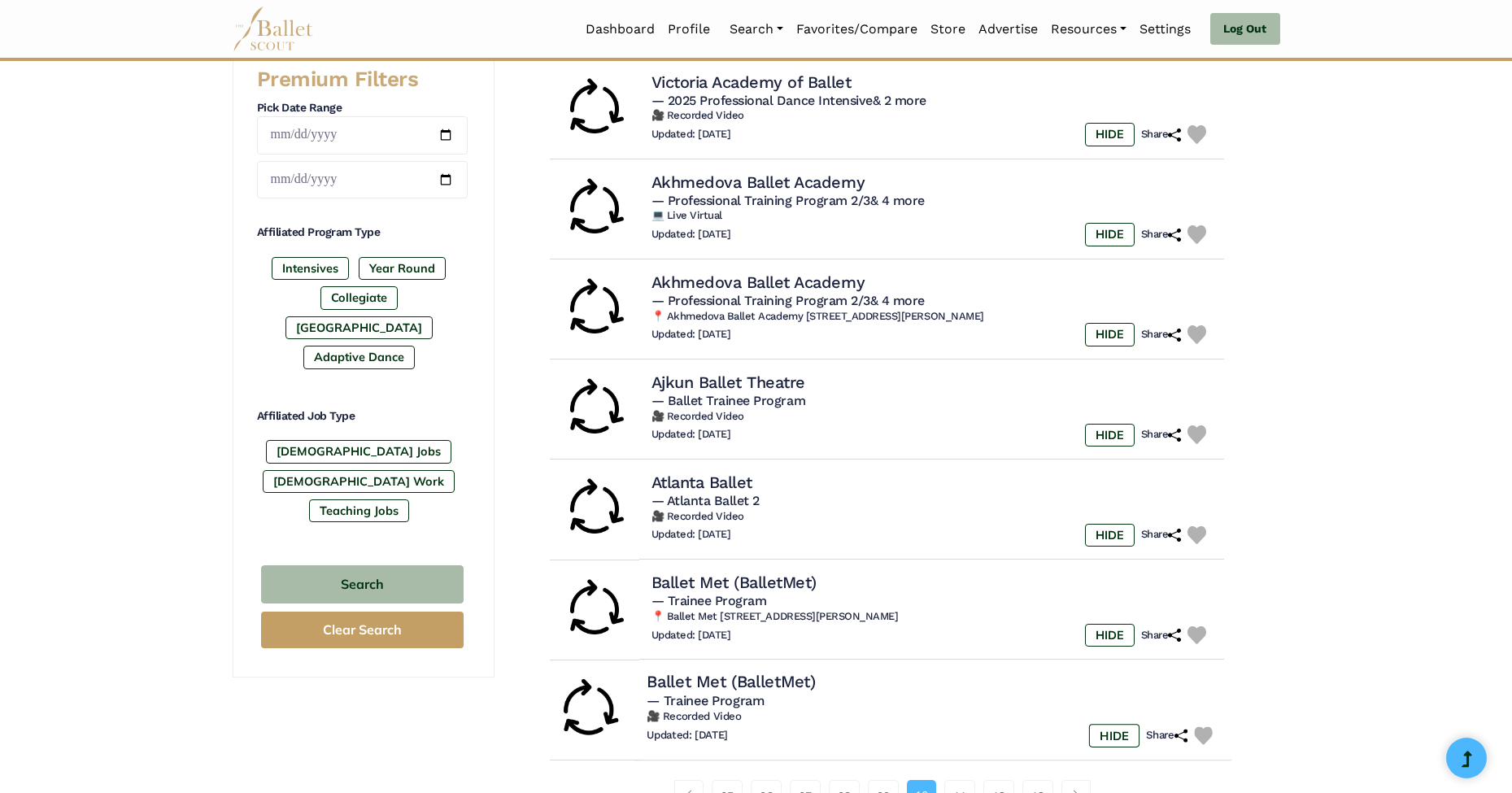
scroll to position [703, 0]
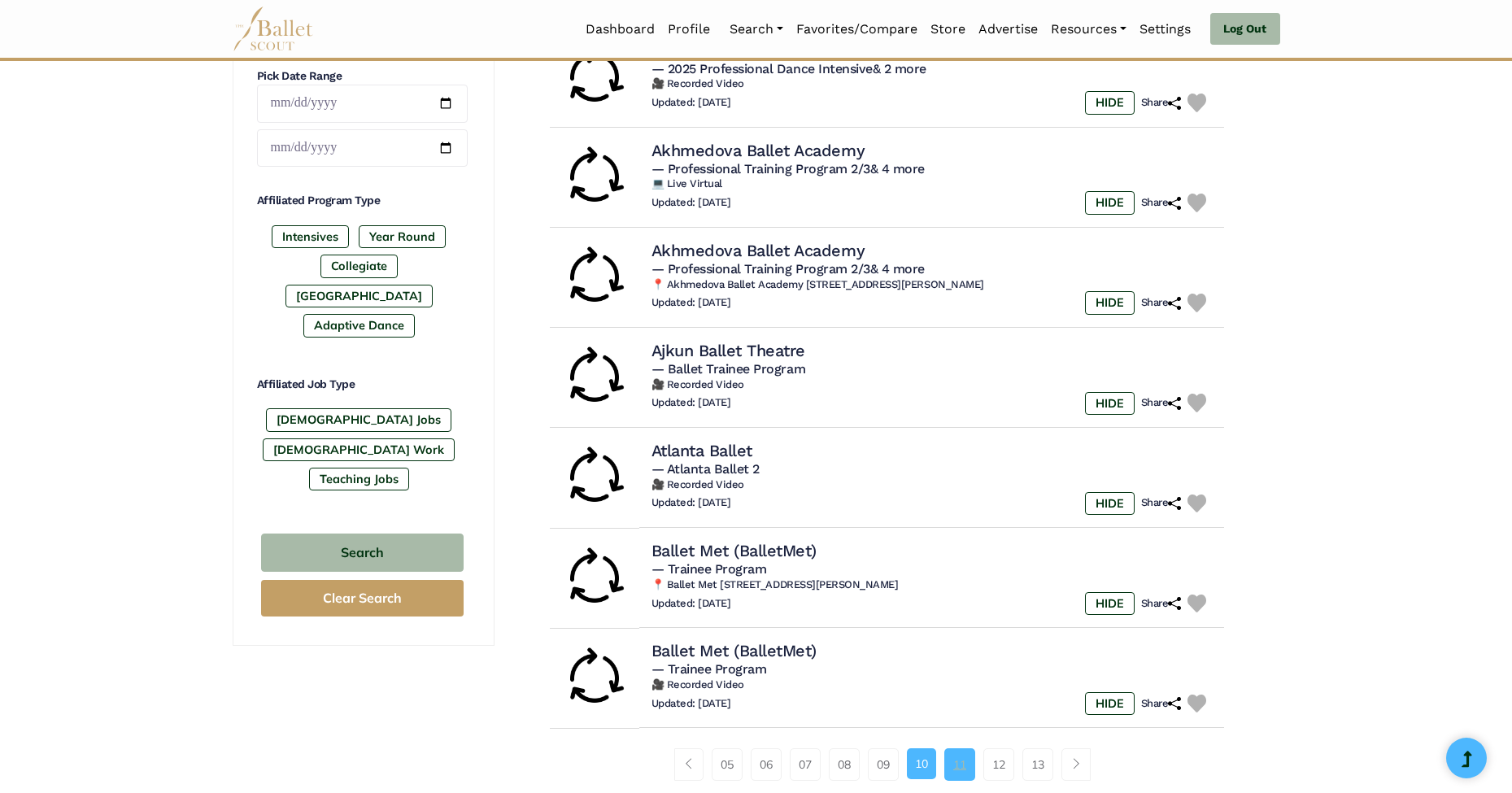
click at [956, 748] on link "11" at bounding box center [960, 764] width 31 height 33
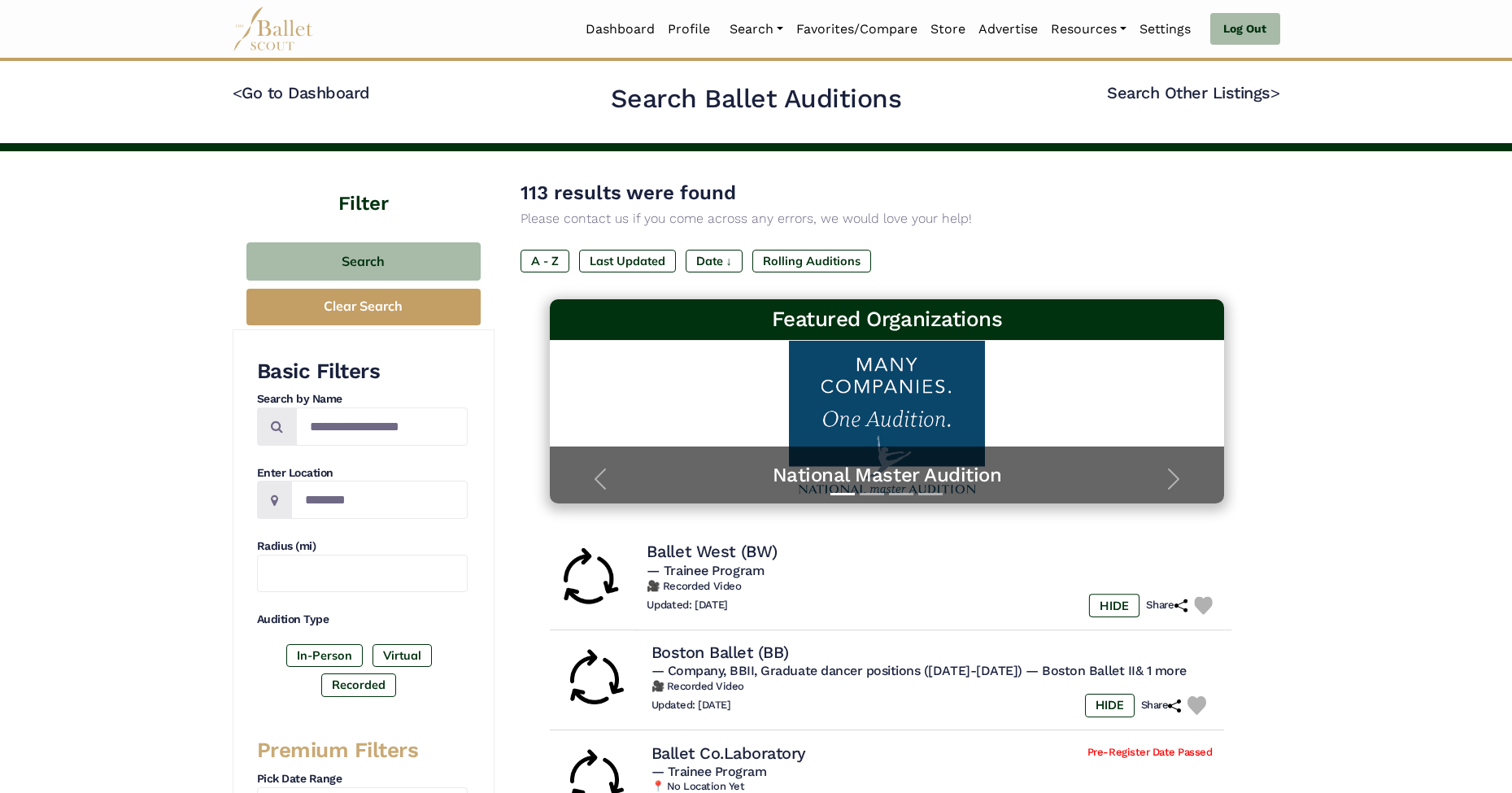
click at [732, 567] on span "— Trainee Program" at bounding box center [706, 571] width 118 height 16
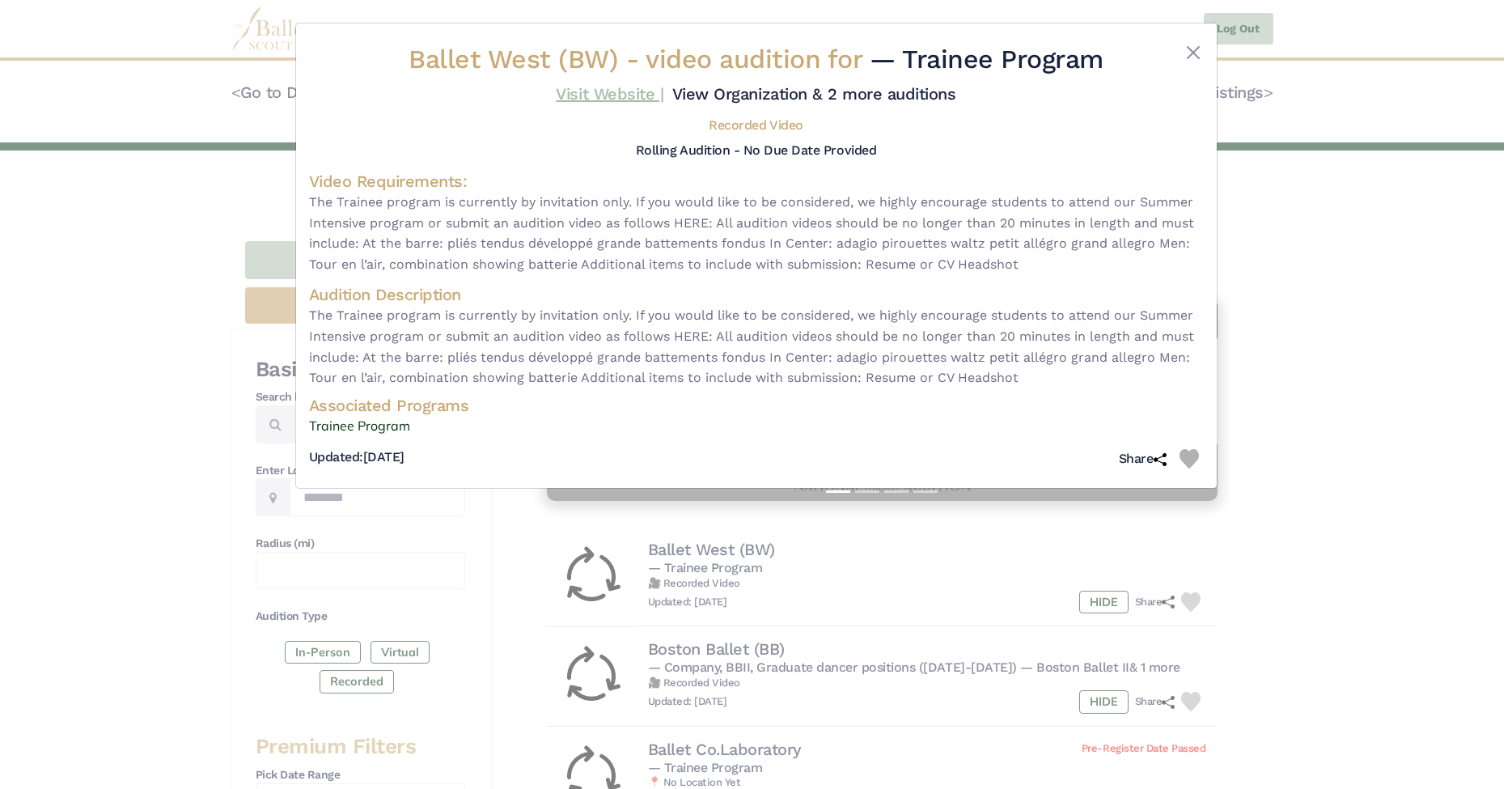
click at [663, 95] on link "Visit Website |" at bounding box center [609, 94] width 108 height 20
